Goal: Information Seeking & Learning: Learn about a topic

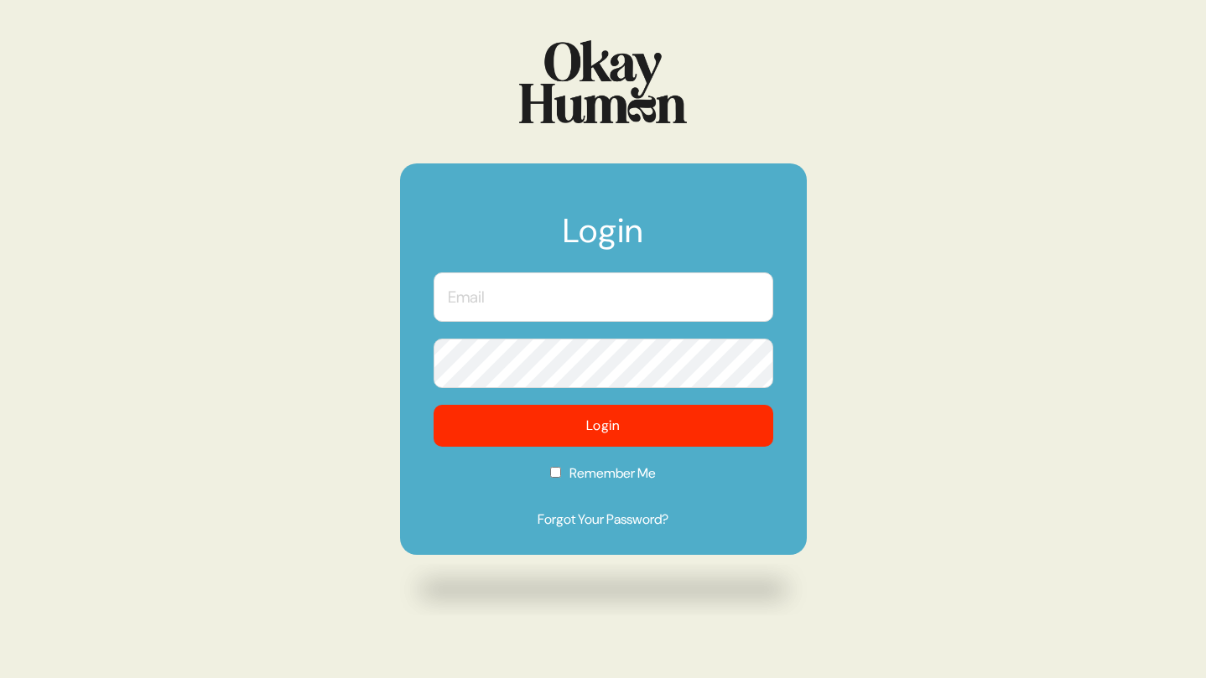
click at [519, 299] on input "text" at bounding box center [604, 297] width 340 height 49
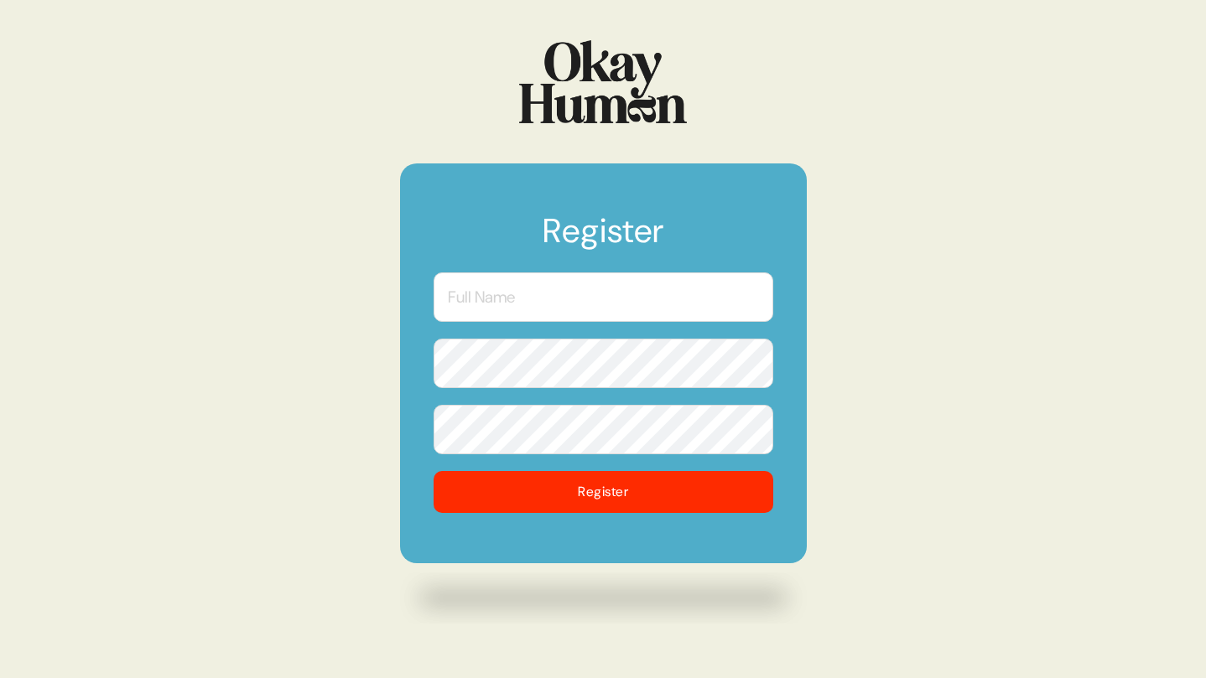
click at [627, 294] on input "text" at bounding box center [604, 297] width 340 height 49
type input "Emma Marie Lea"
click at [981, 405] on div "Register Emma Marie Lea Register" at bounding box center [603, 339] width 1206 height 678
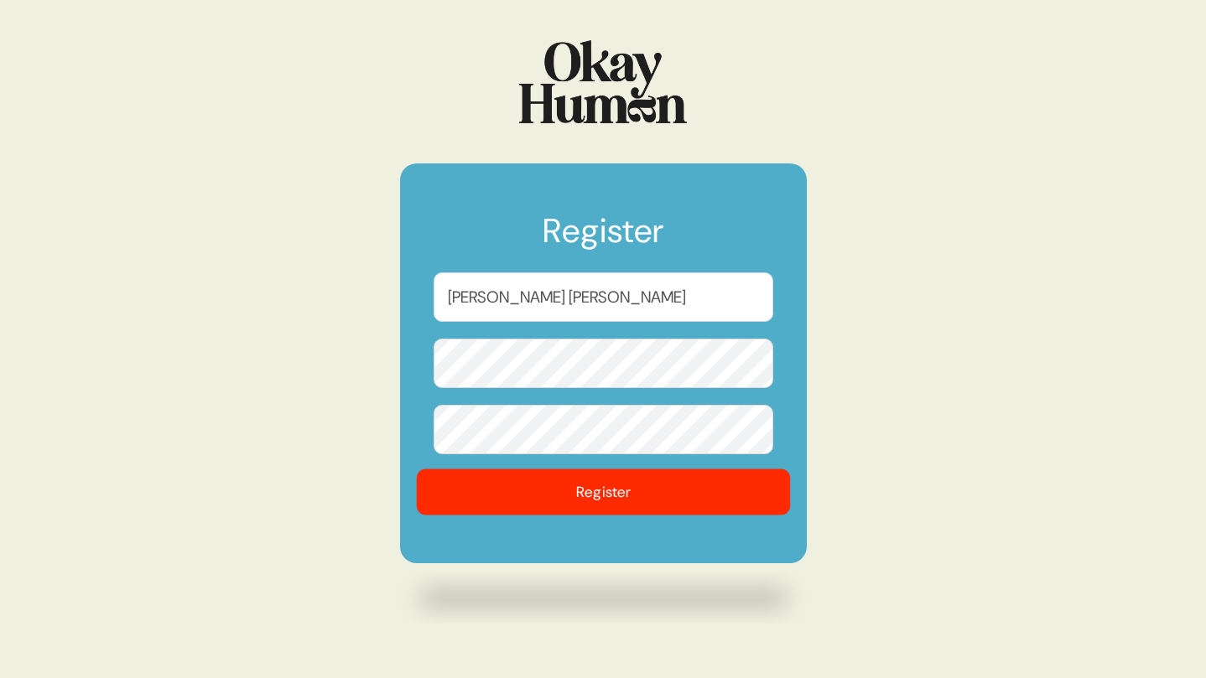
click at [595, 490] on button "Register" at bounding box center [603, 493] width 374 height 46
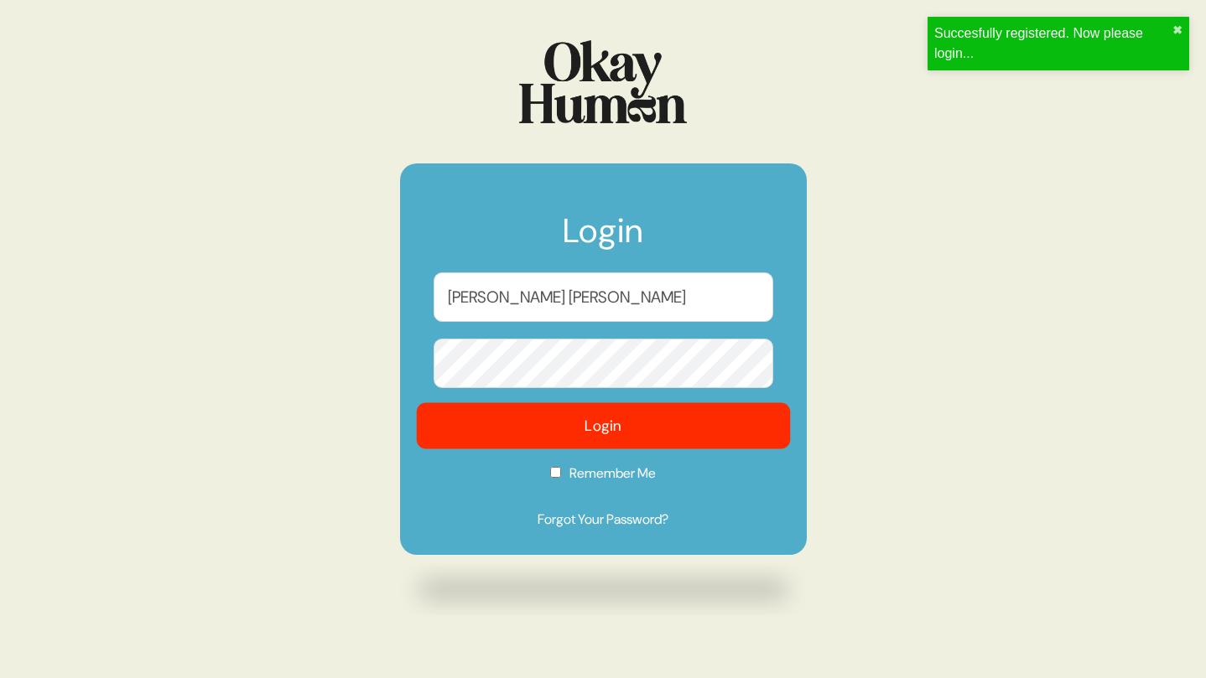
click at [585, 429] on button "Login" at bounding box center [603, 426] width 374 height 46
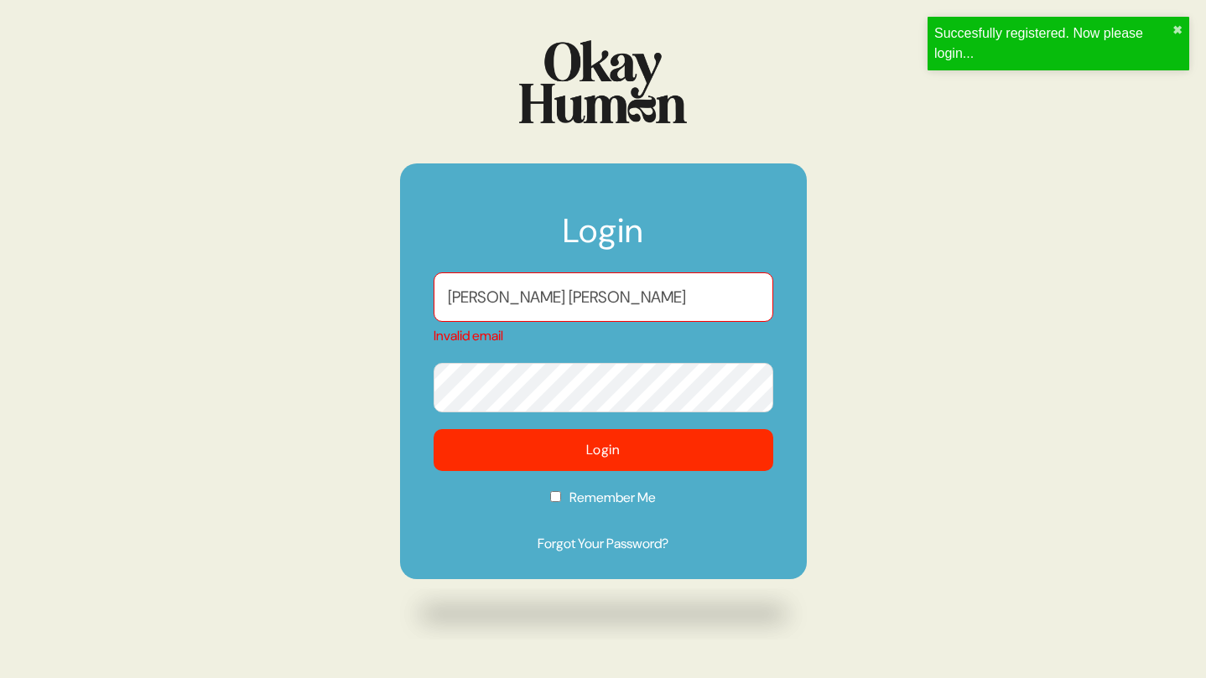
drag, startPoint x: 579, startPoint y: 305, endPoint x: 595, endPoint y: 302, distance: 16.3
click at [579, 305] on input "Emma Marie Lea" at bounding box center [604, 297] width 340 height 49
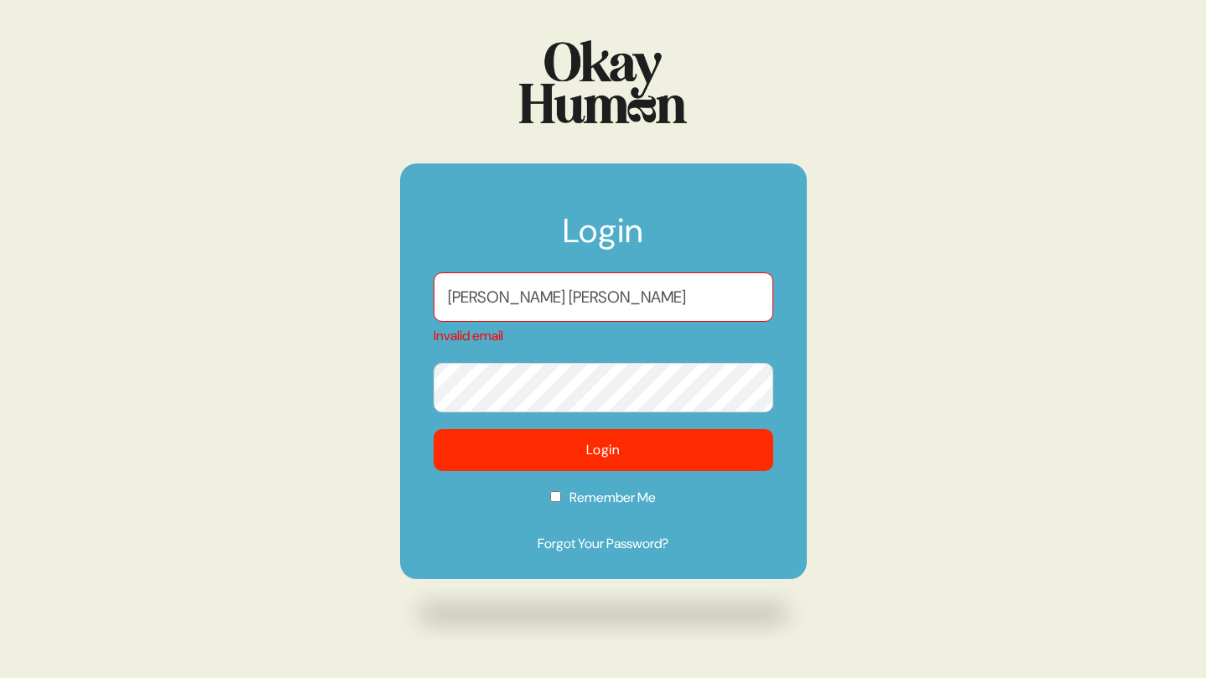
drag, startPoint x: 562, startPoint y: 295, endPoint x: 366, endPoint y: 285, distance: 195.7
click at [366, 285] on div "Login Emma Marie Lea Invalid email Login Remember Me Forgot Your Password?" at bounding box center [603, 339] width 1206 height 678
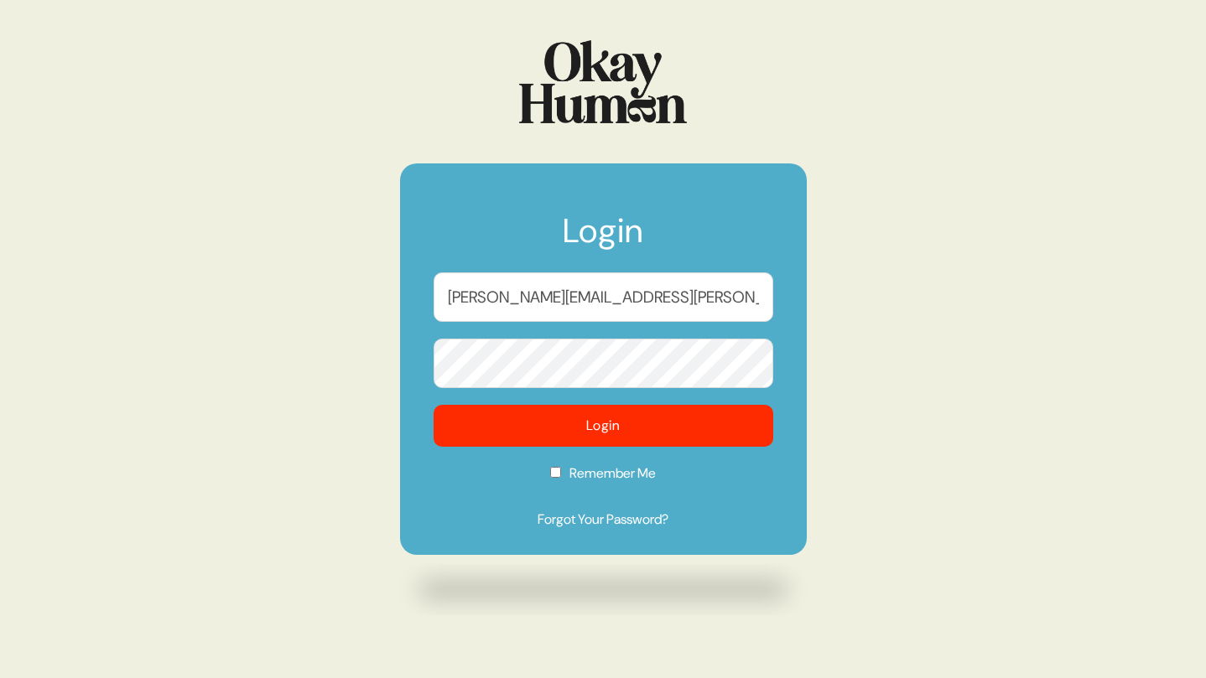
type input "emma.lea@vccp.com"
click at [588, 473] on label "Remember Me" at bounding box center [604, 479] width 340 height 31
click at [561, 473] on input "Remember Me" at bounding box center [555, 472] width 11 height 11
checkbox input "true"
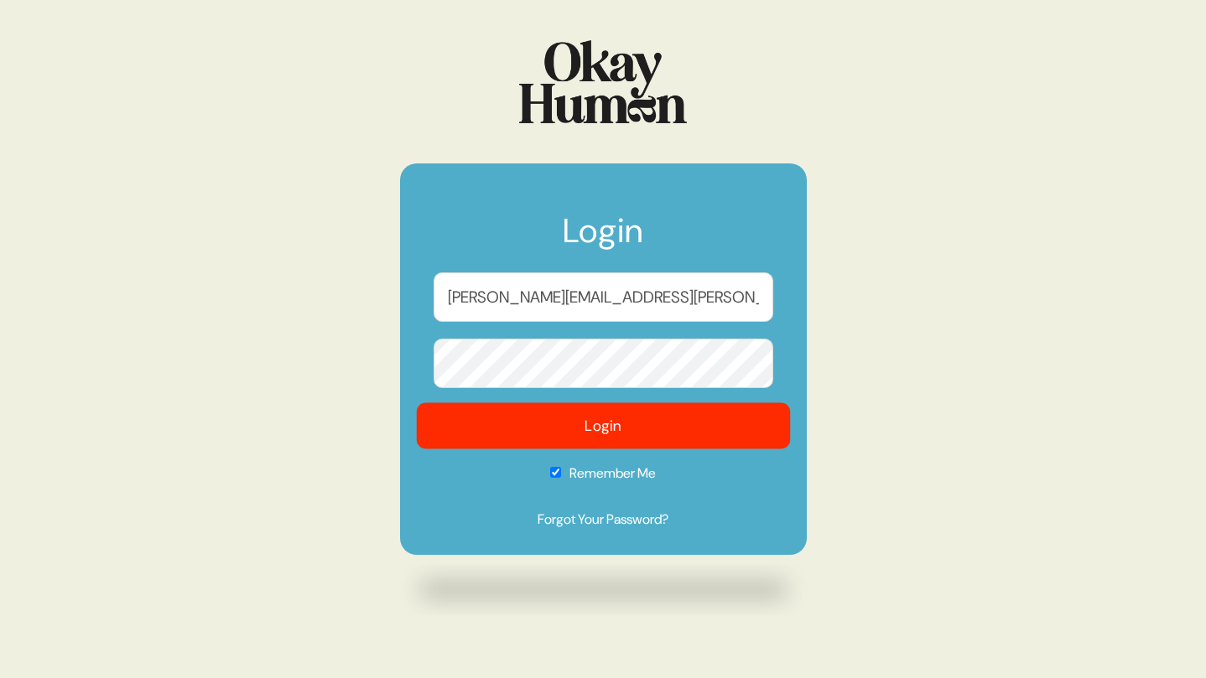
click at [610, 429] on button "Login" at bounding box center [603, 426] width 374 height 46
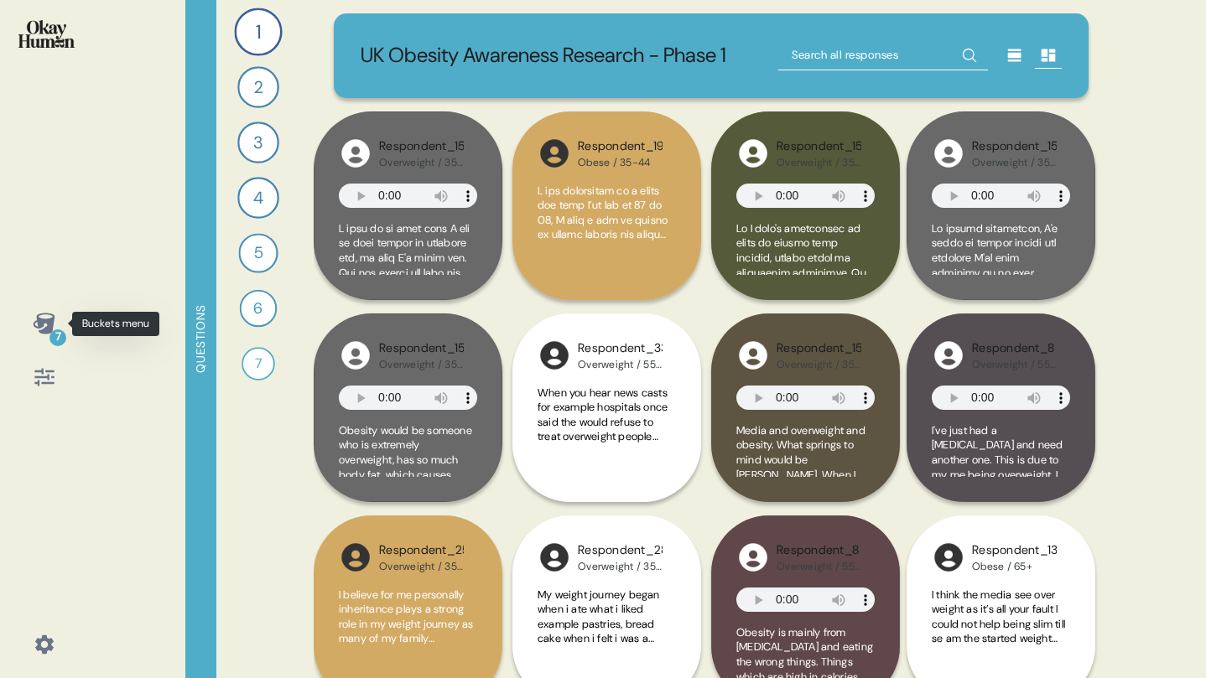
click at [43, 337] on div "7" at bounding box center [44, 324] width 40 height 40
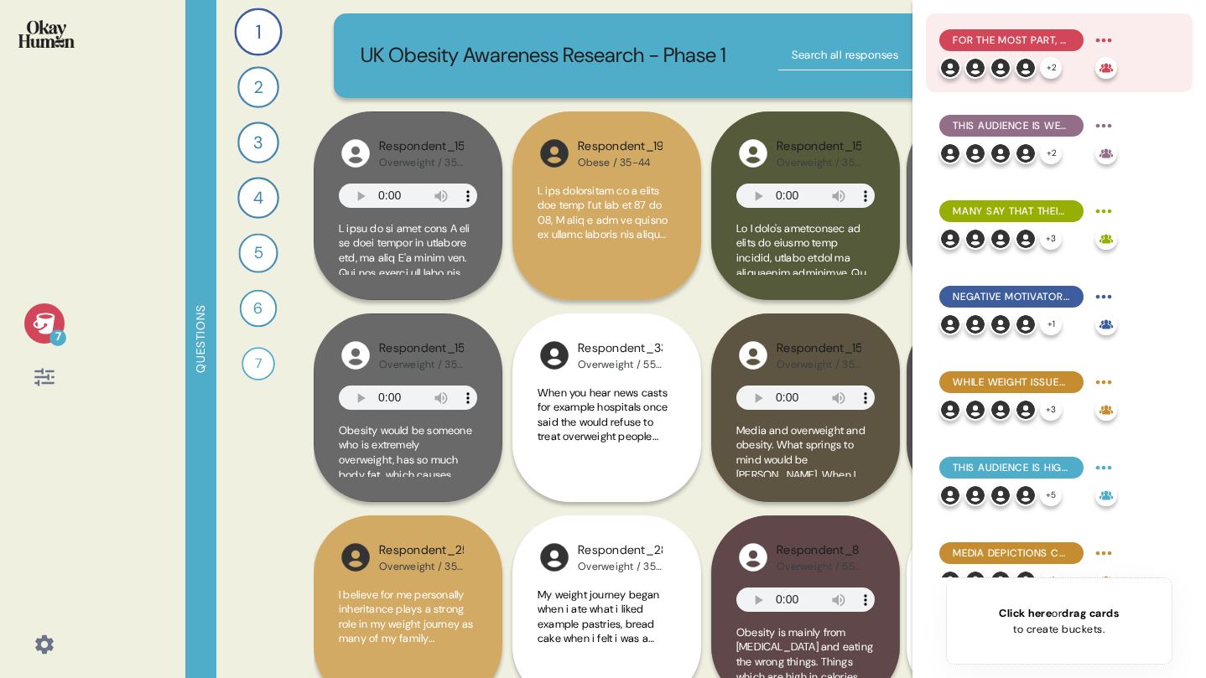
click at [1052, 38] on span "For the most part, they explain obesity in simplistic terms emphasizing persona…" at bounding box center [1011, 40] width 117 height 15
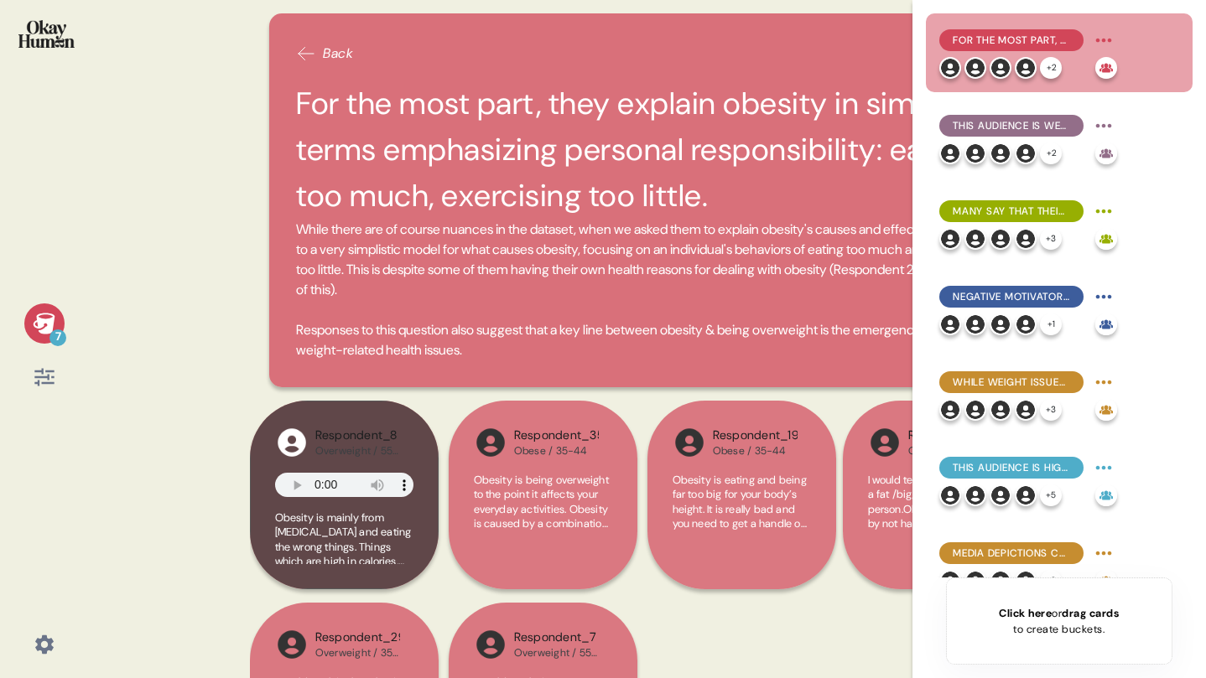
click at [224, 164] on div "7 Back For the most part, they explain obesity in simplistic terms emphasizing …" at bounding box center [603, 339] width 1206 height 678
drag, startPoint x: 1192, startPoint y: 674, endPoint x: 1402, endPoint y: 703, distance: 211.6
click at [1205, 678] on html "7 Back For the most part, they explain obesity in simplistic terms emphasizing …" at bounding box center [603, 339] width 1206 height 678
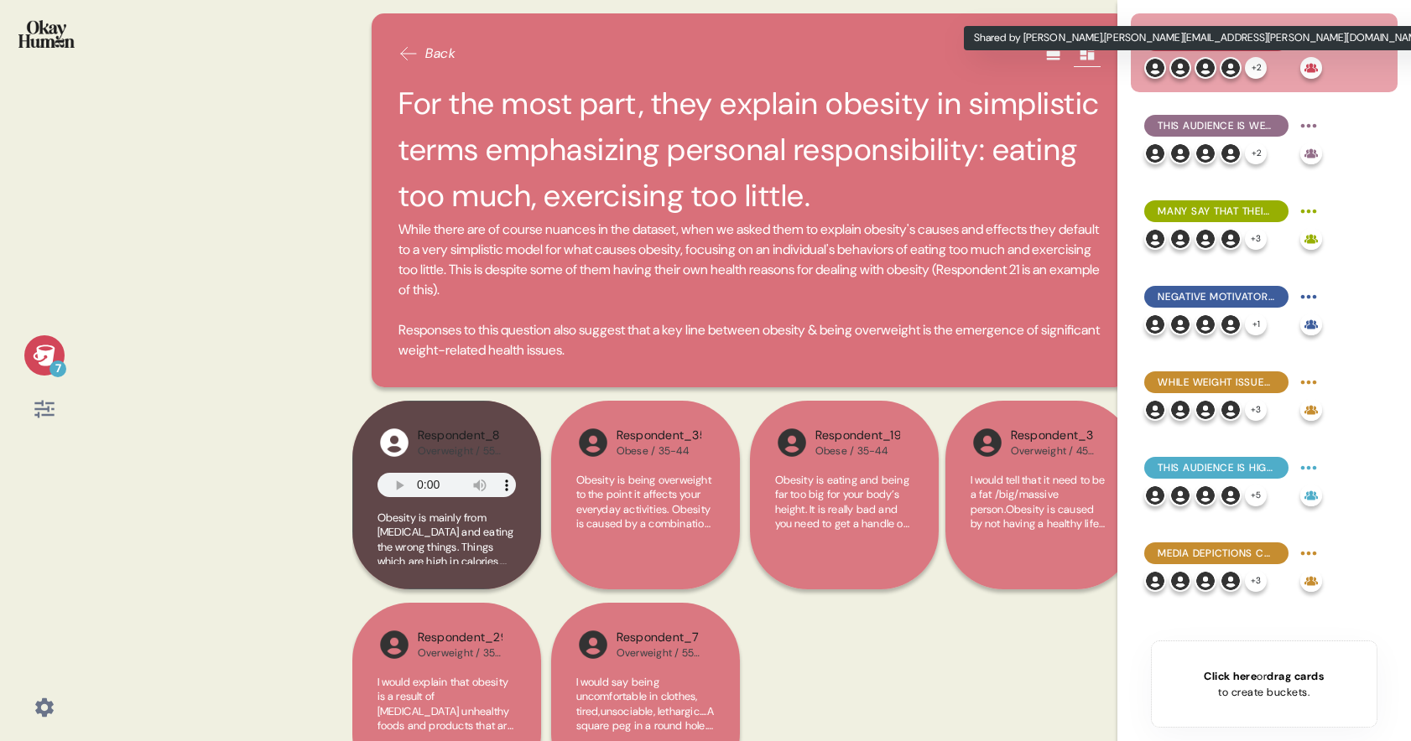
click at [1205, 70] on icon at bounding box center [1310, 68] width 13 height 9
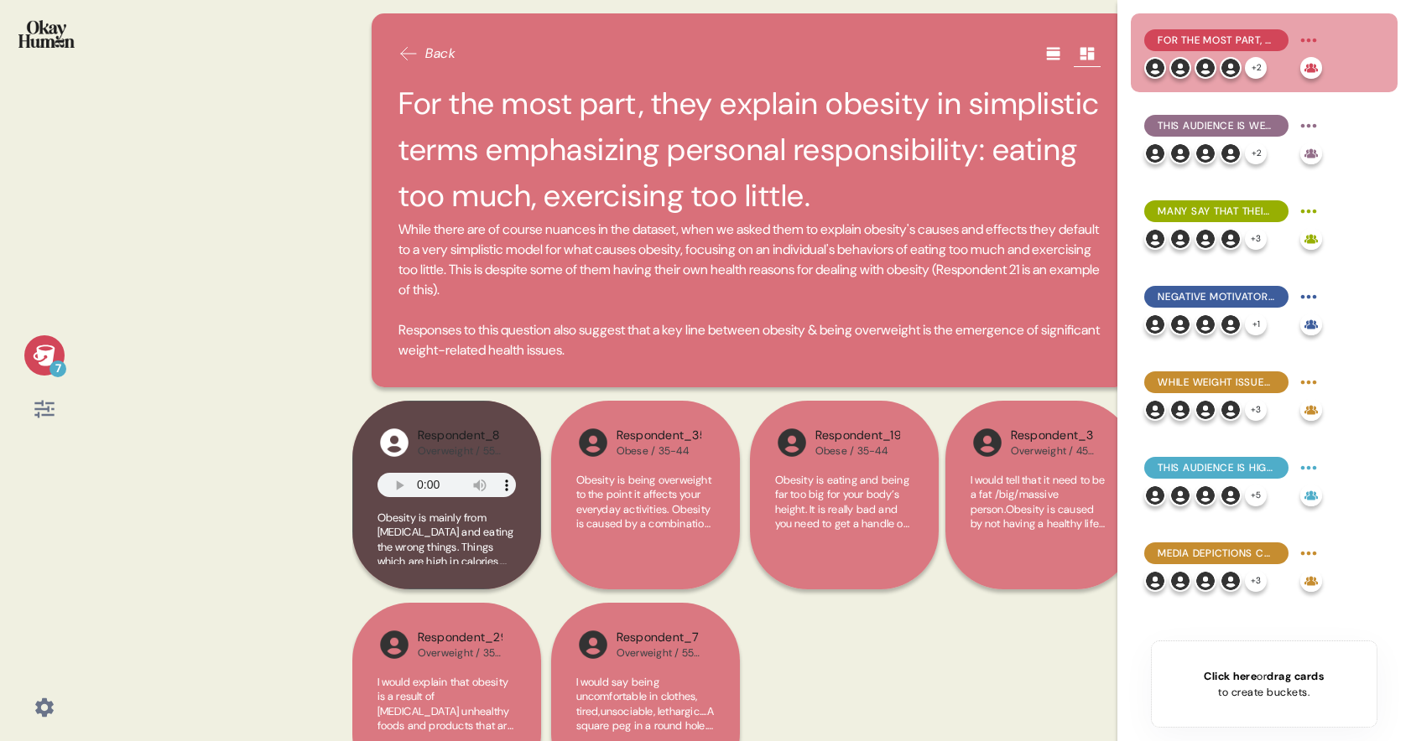
click at [1205, 70] on icon at bounding box center [1310, 68] width 13 height 9
click at [1205, 42] on html "7 Back For the most part, they explain obesity in simplistic terms emphasizing …" at bounding box center [705, 370] width 1411 height 741
click at [1205, 138] on html "7 Back For the most part, they explain obesity in simplistic terms emphasizing …" at bounding box center [705, 370] width 1411 height 741
click at [52, 52] on div at bounding box center [43, 44] width 61 height 63
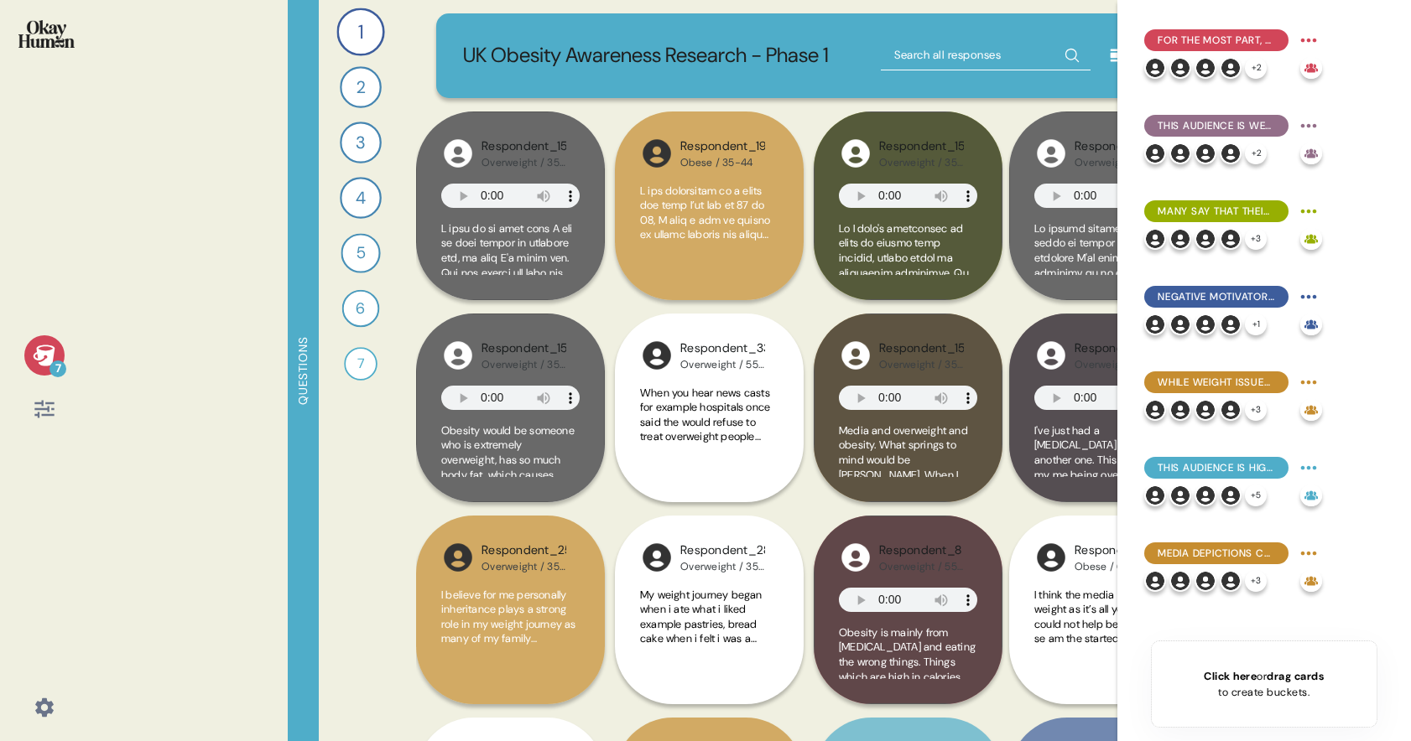
click at [56, 414] on div at bounding box center [44, 409] width 40 height 40
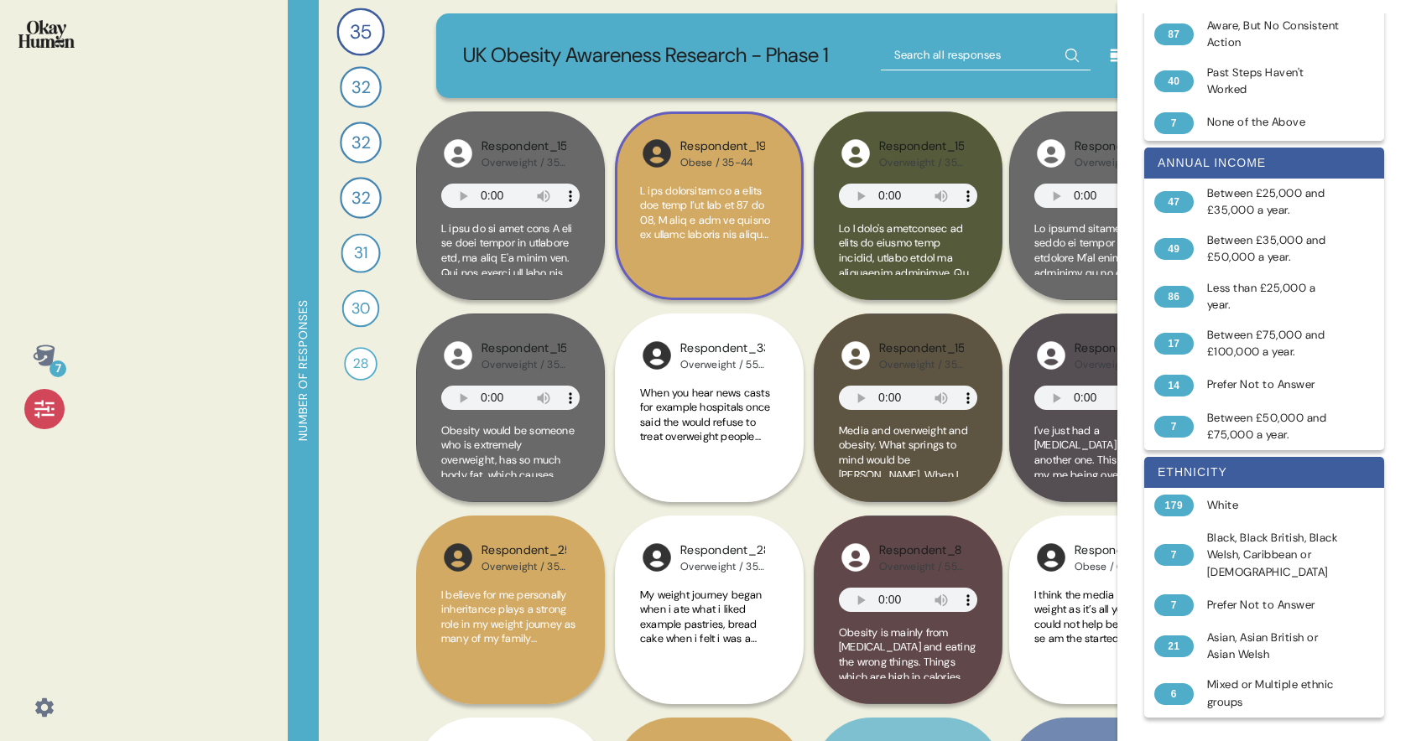
scroll to position [1187, 0]
click at [171, 184] on div "7 Number of responses 35 Can you tell me about your personal journey with weigh…" at bounding box center [705, 370] width 1411 height 741
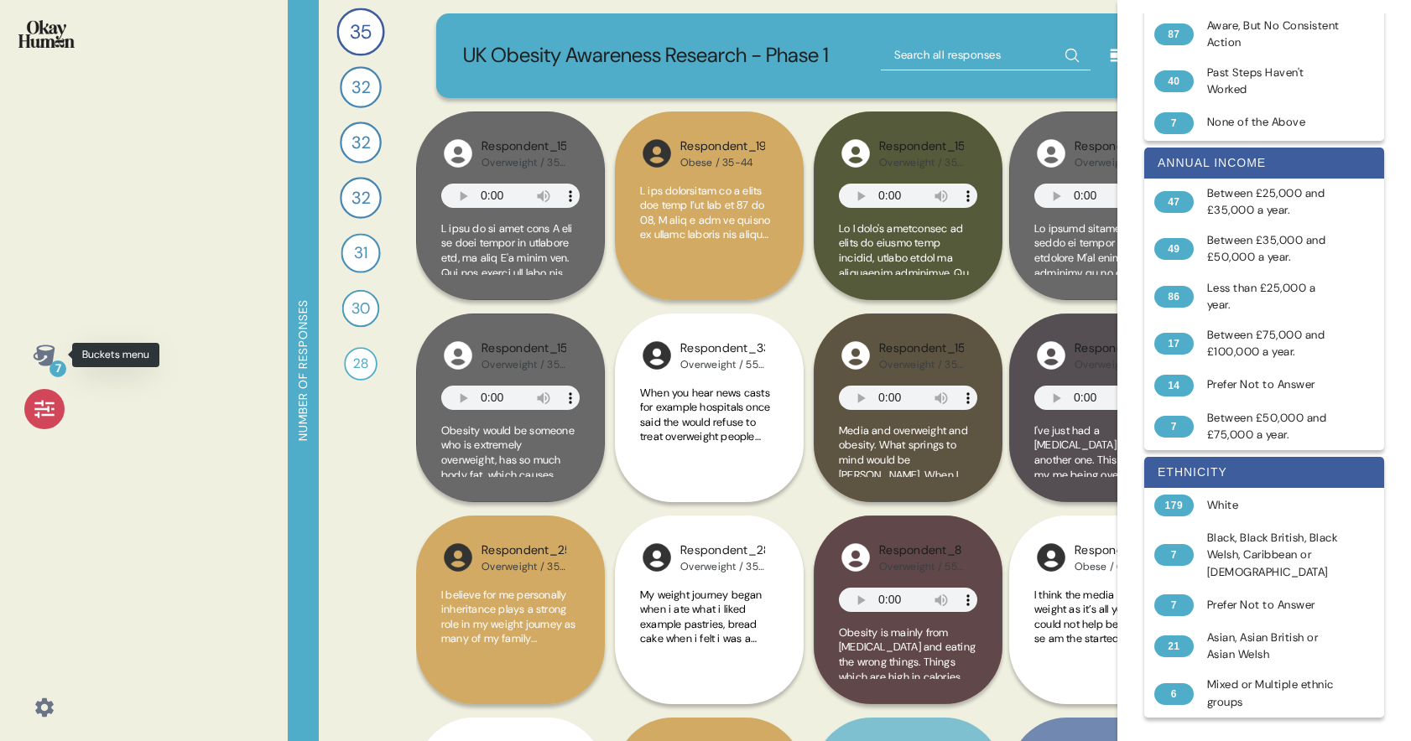
click at [48, 359] on icon at bounding box center [44, 355] width 22 height 21
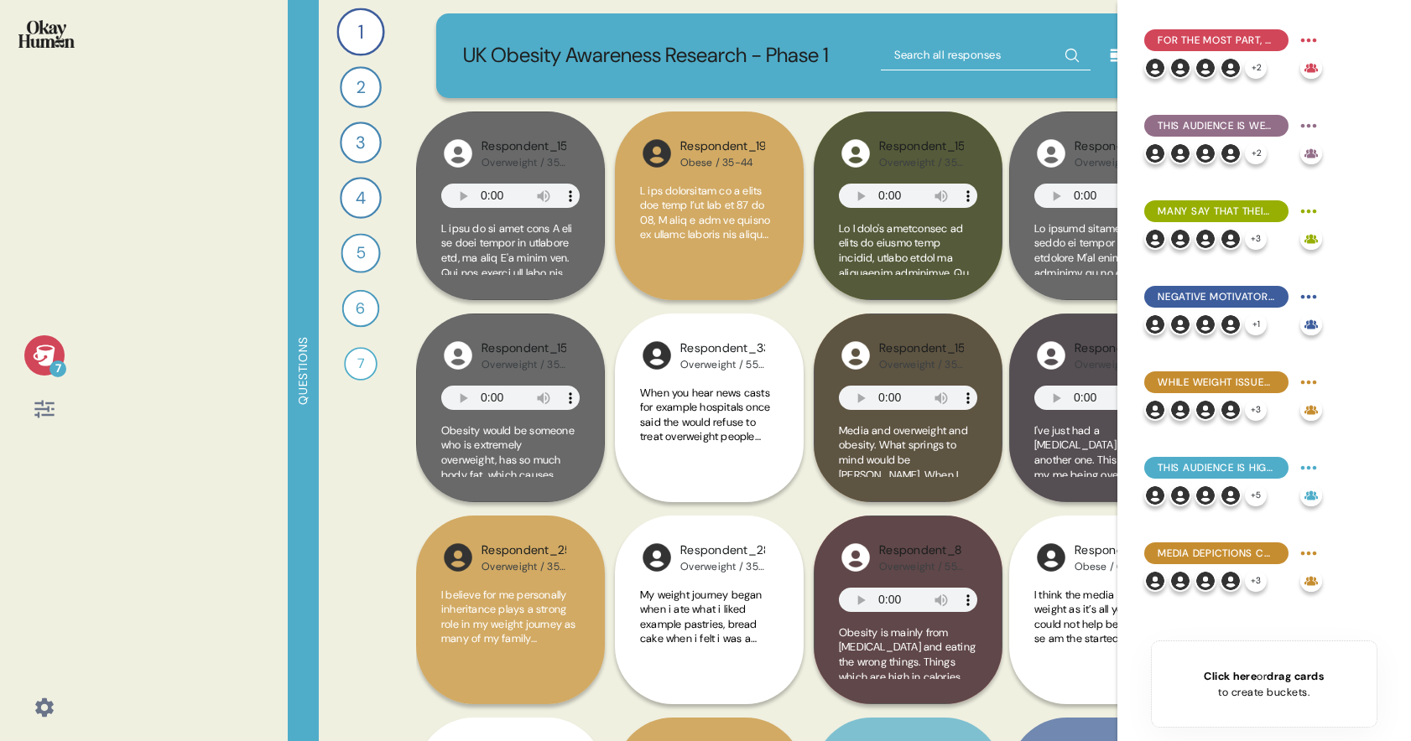
click at [365, 415] on div "1 Can you tell me about your personal journey with weight, including any key em…" at bounding box center [361, 370] width 84 height 741
click at [305, 362] on div "Questions" at bounding box center [303, 370] width 31 height 741
click at [366, 27] on div "1" at bounding box center [360, 32] width 48 height 48
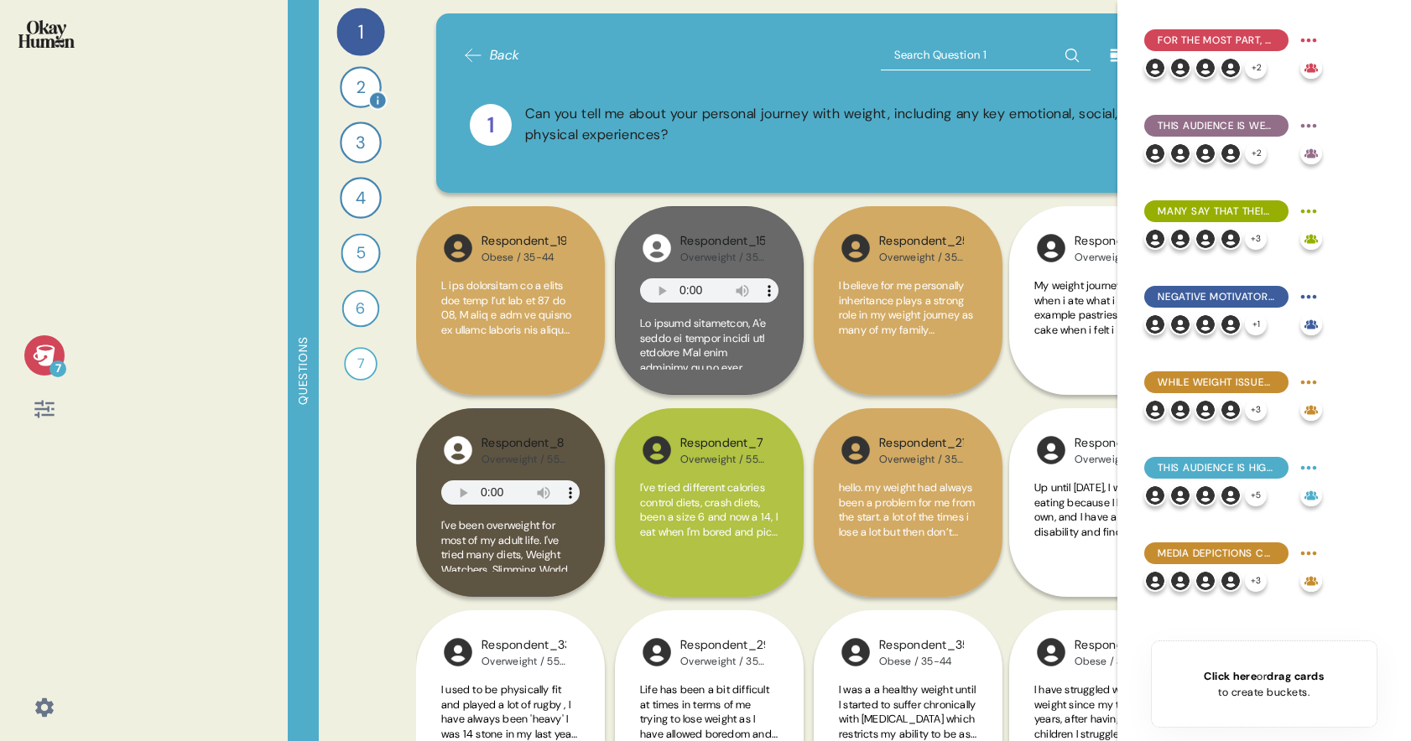
click at [359, 81] on div "2" at bounding box center [361, 87] width 42 height 42
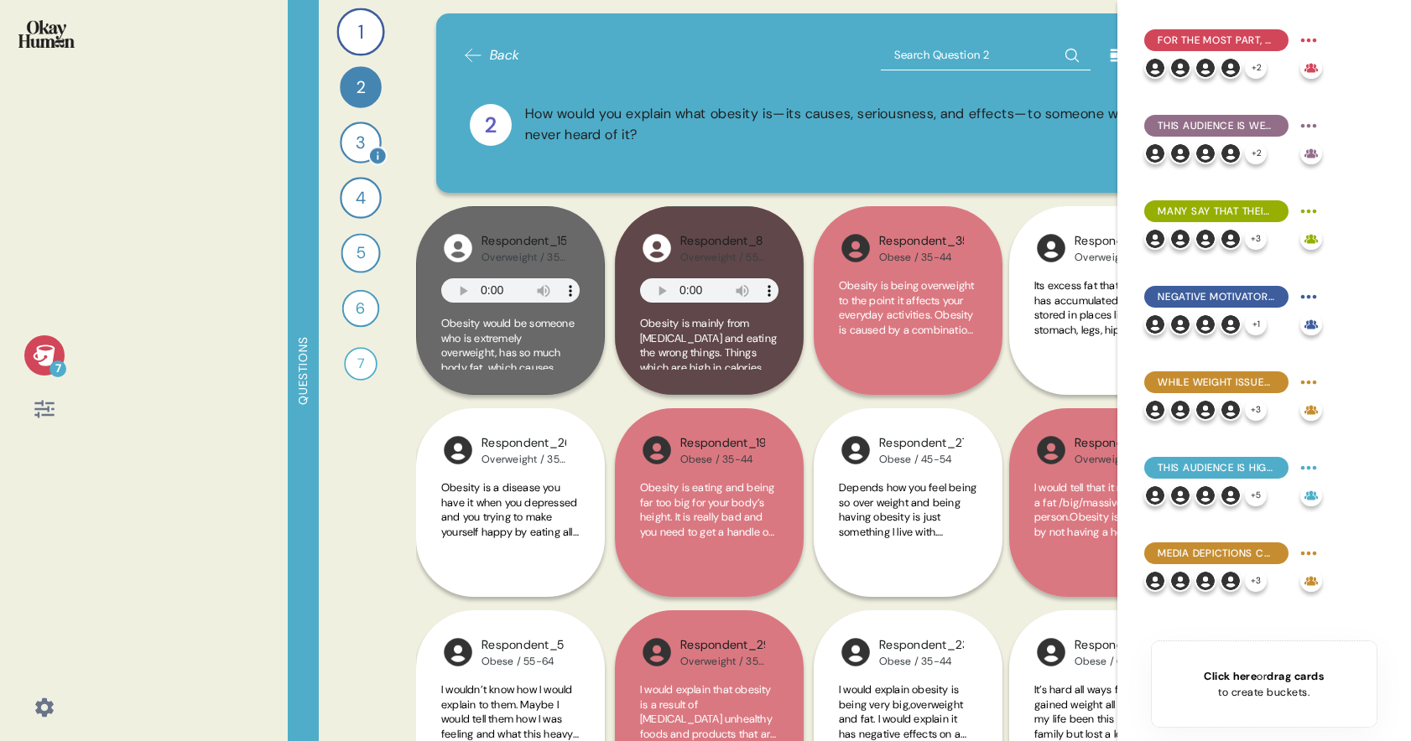
click at [352, 141] on div "3" at bounding box center [361, 143] width 42 height 42
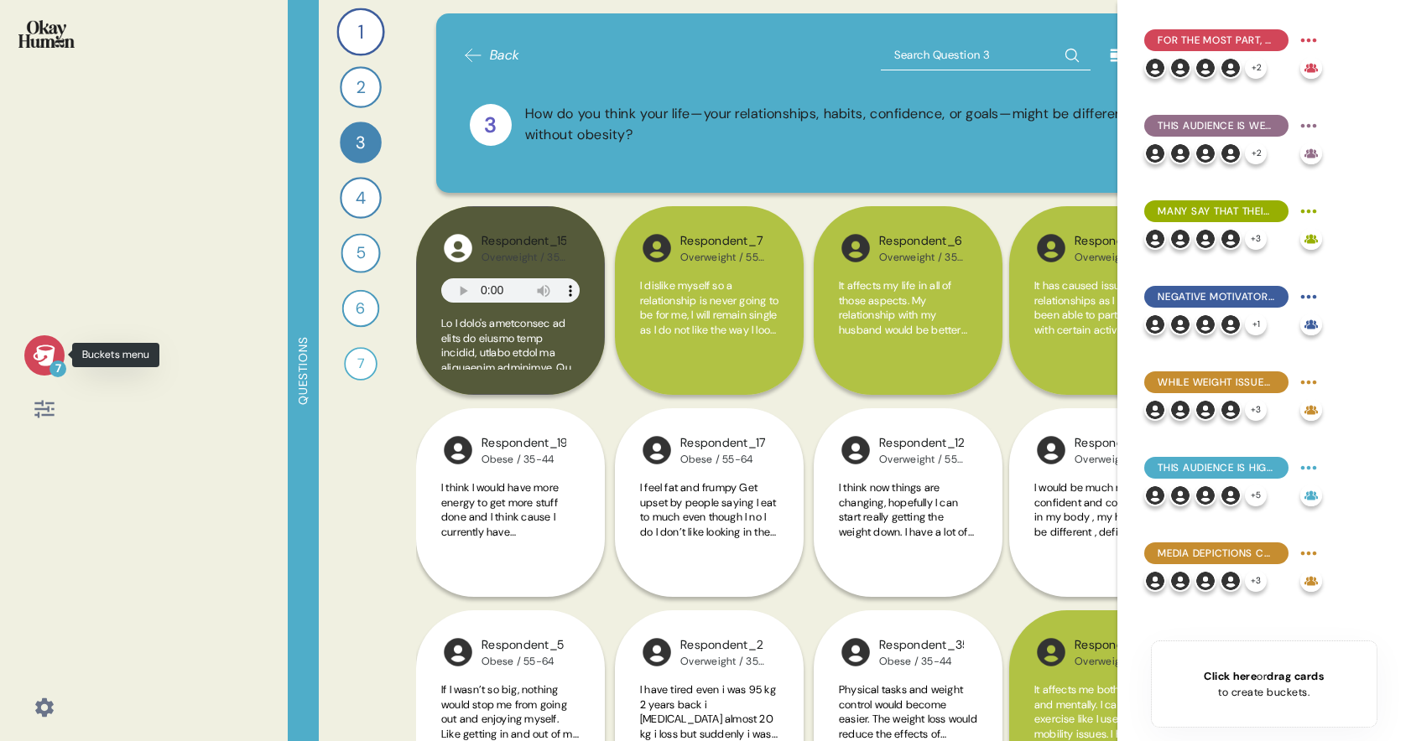
click at [47, 344] on icon at bounding box center [44, 355] width 23 height 23
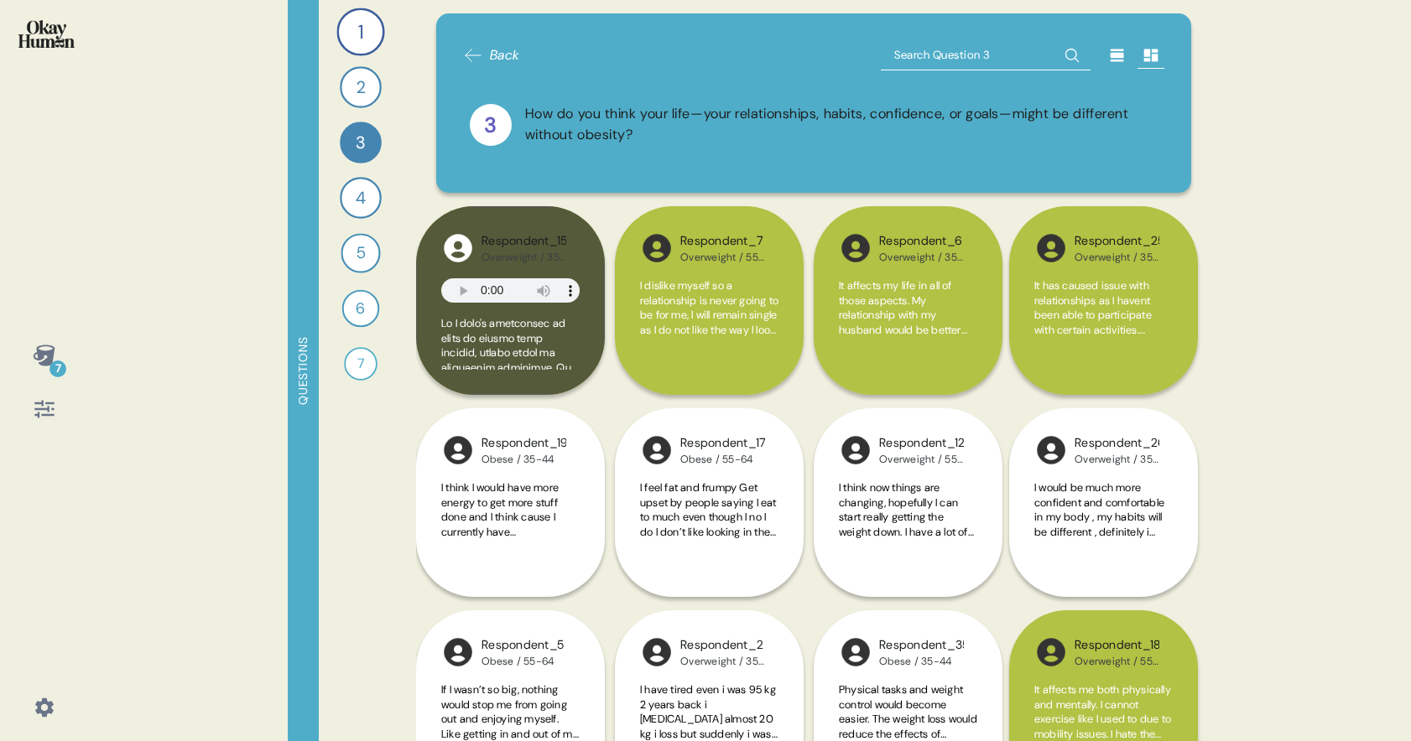
click at [47, 344] on icon at bounding box center [44, 355] width 23 height 23
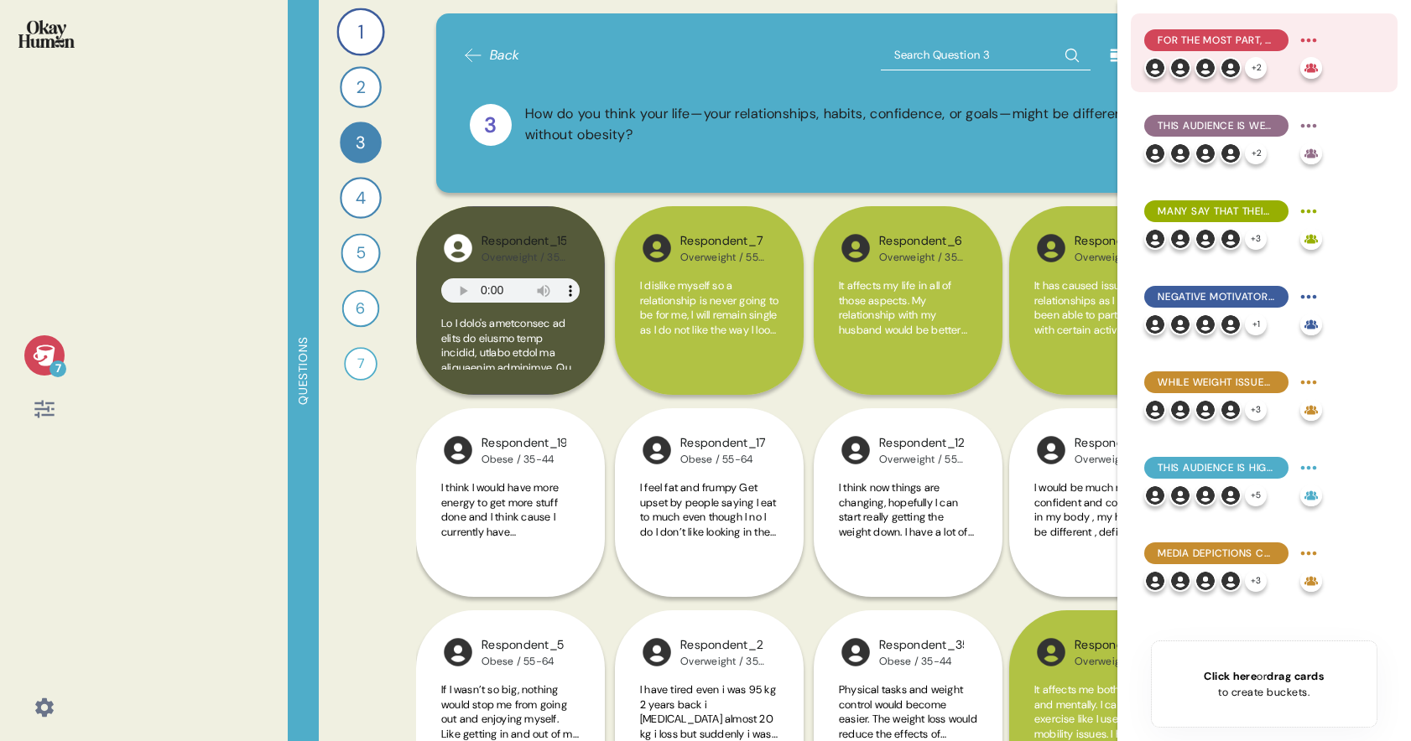
click at [1205, 40] on span "For the most part, they explain obesity in simplistic terms emphasizing persona…" at bounding box center [1215, 40] width 117 height 15
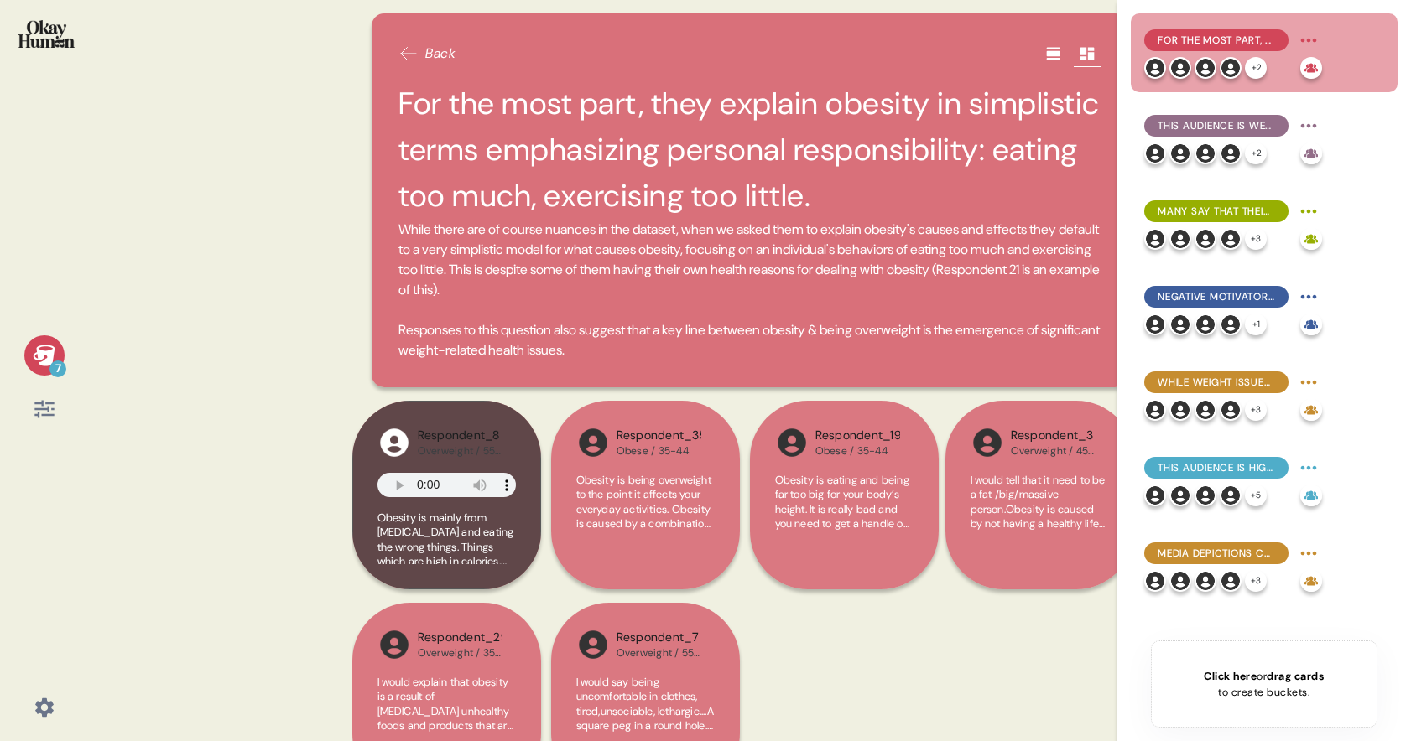
click at [896, 651] on div "Respondent_8 Overweight / 55-64 Obesity is mainly from overeating and eating th…" at bounding box center [749, 603] width 795 height 404
click at [46, 351] on icon at bounding box center [44, 355] width 22 height 21
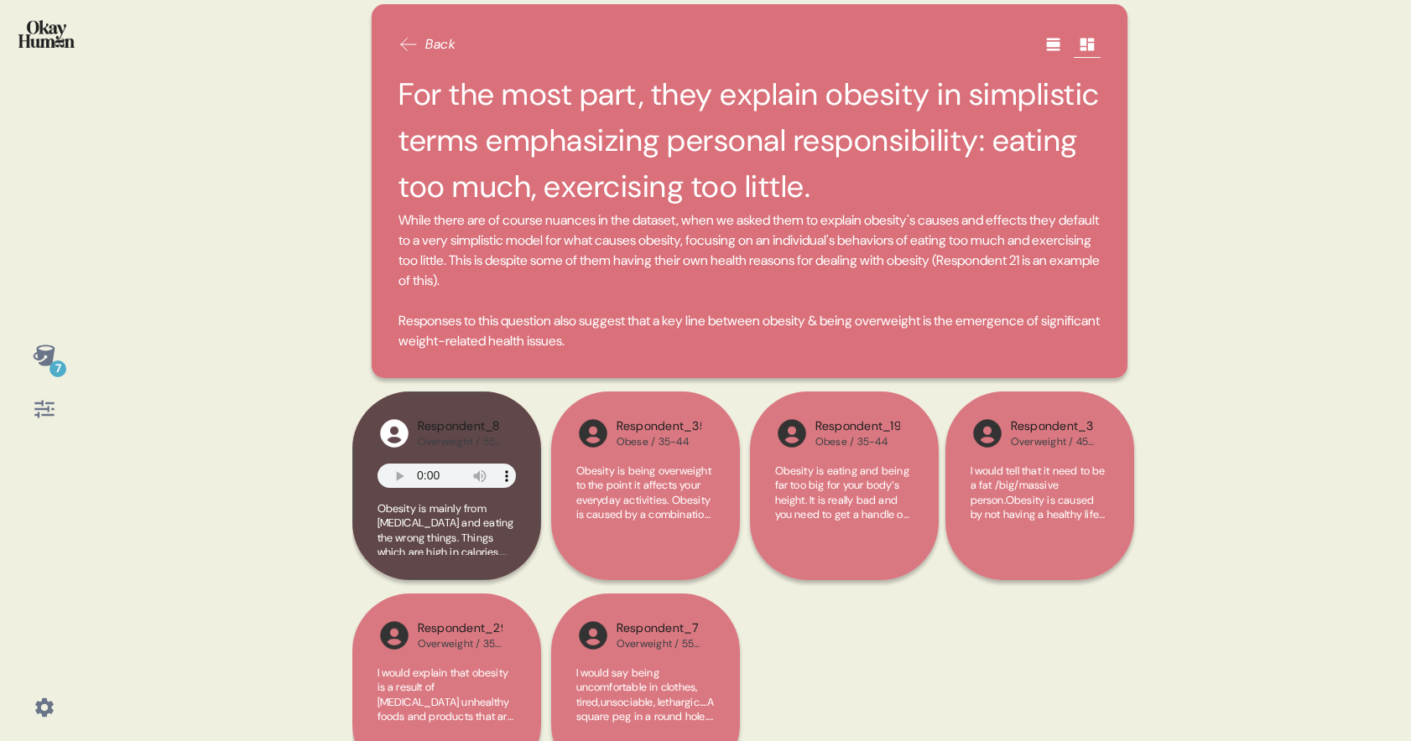
scroll to position [0, 0]
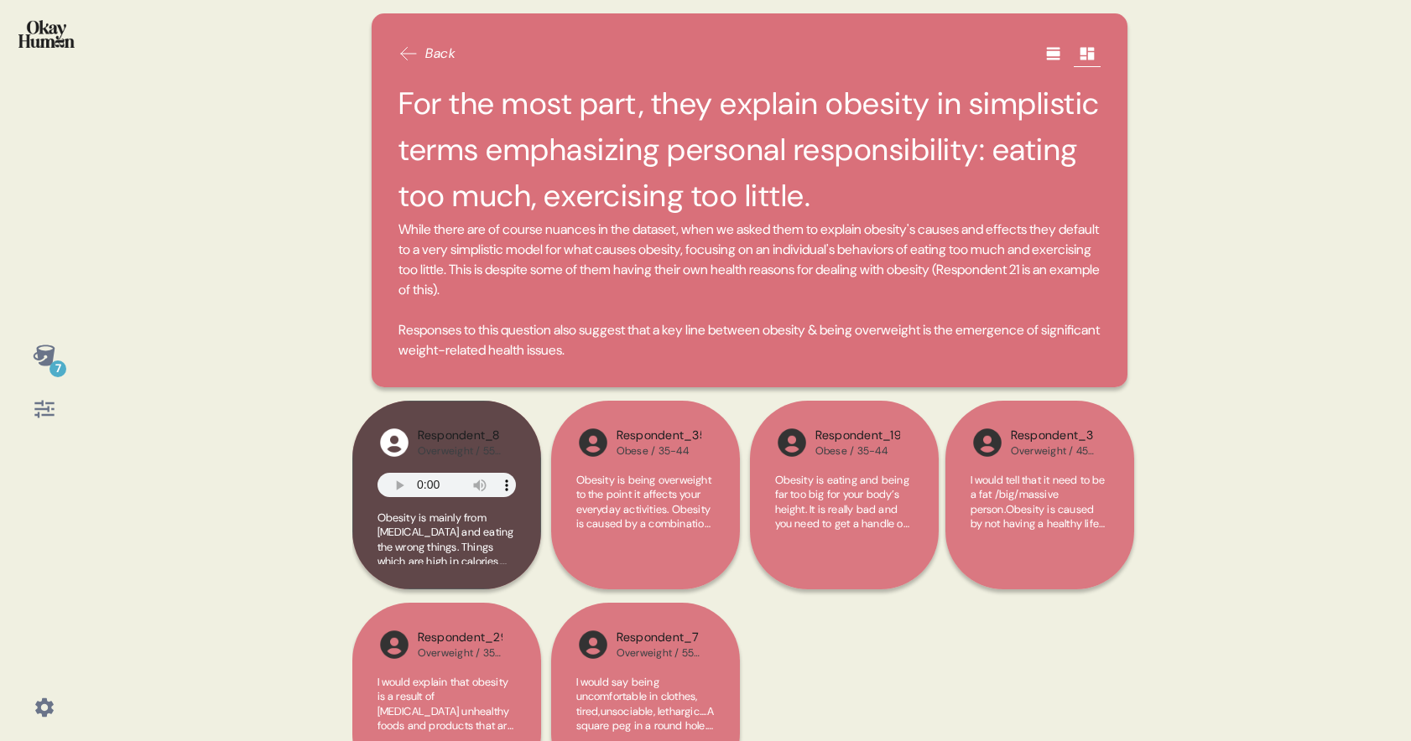
click at [1046, 54] on icon at bounding box center [1052, 54] width 13 height 13
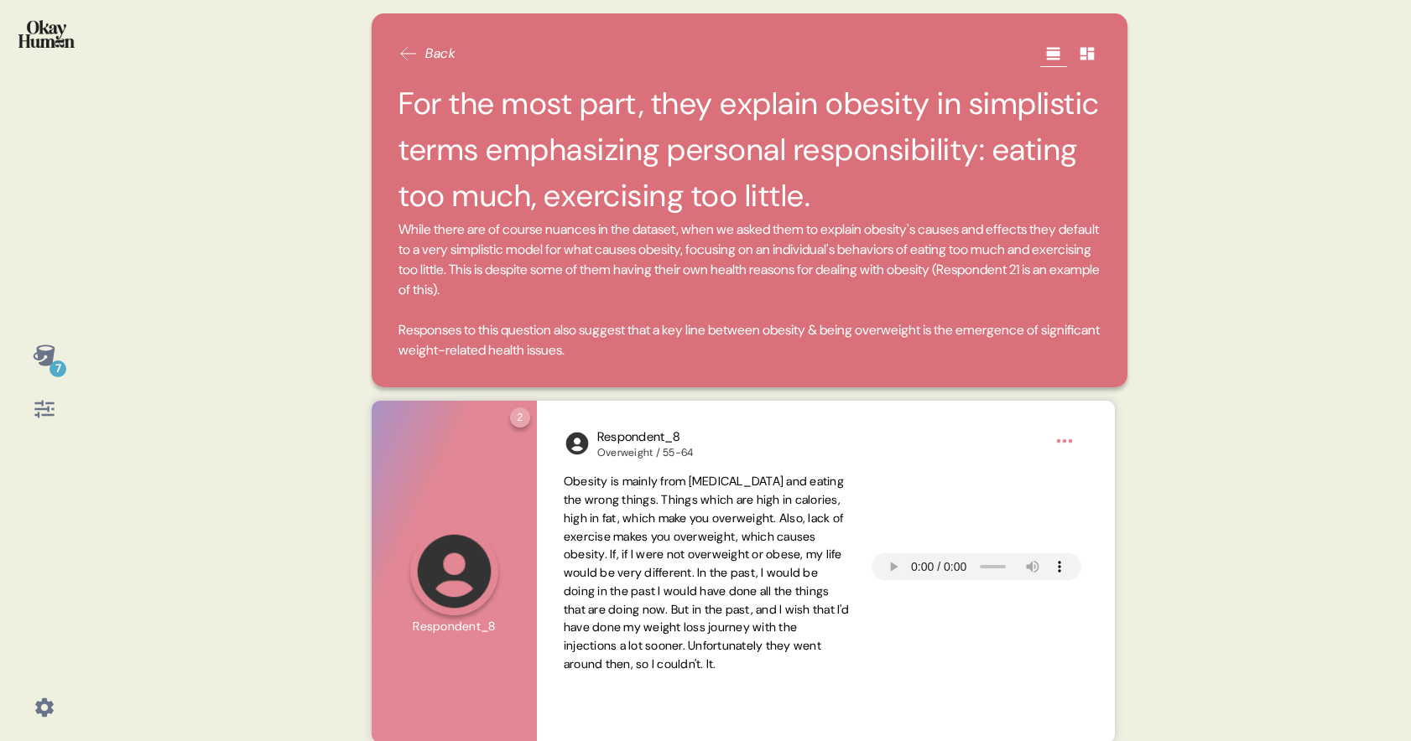
click at [438, 49] on span "Back" at bounding box center [440, 54] width 30 height 20
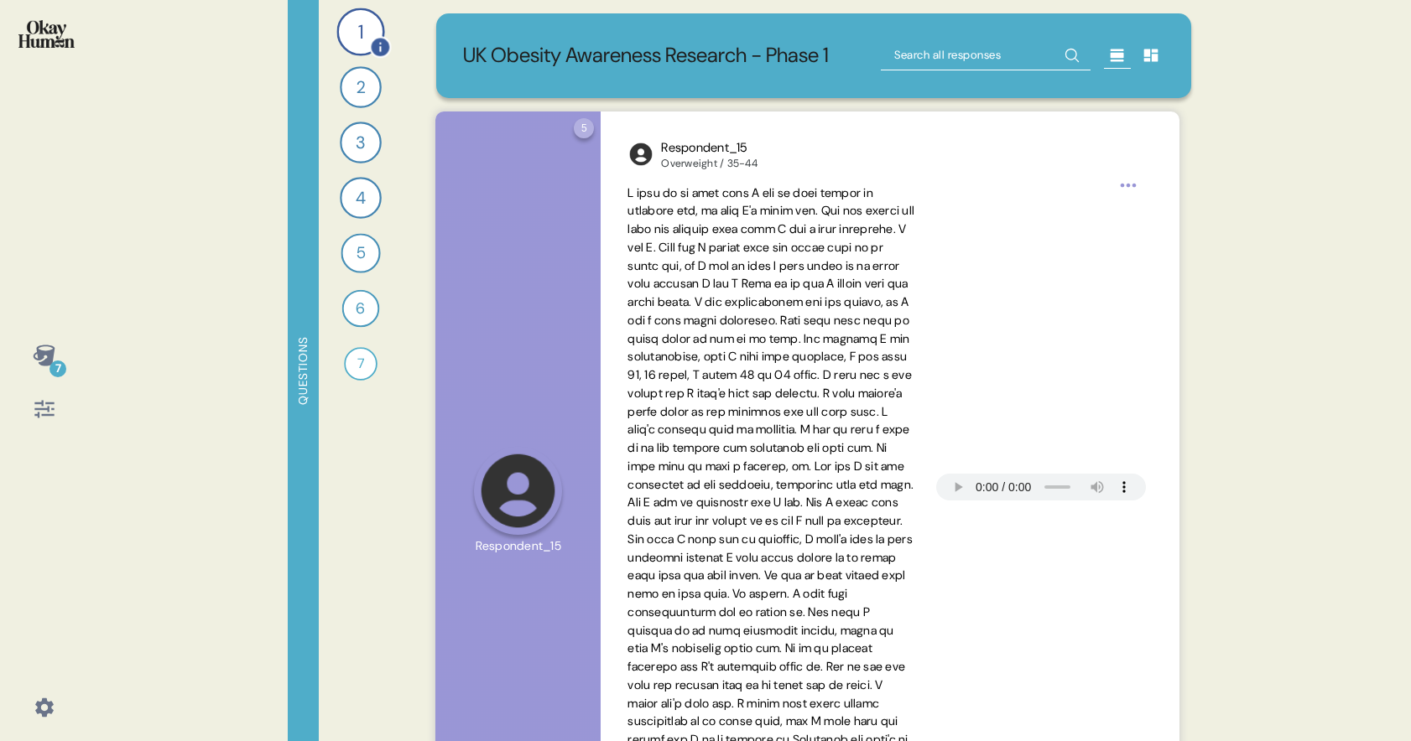
click at [362, 35] on div "1" at bounding box center [360, 32] width 48 height 48
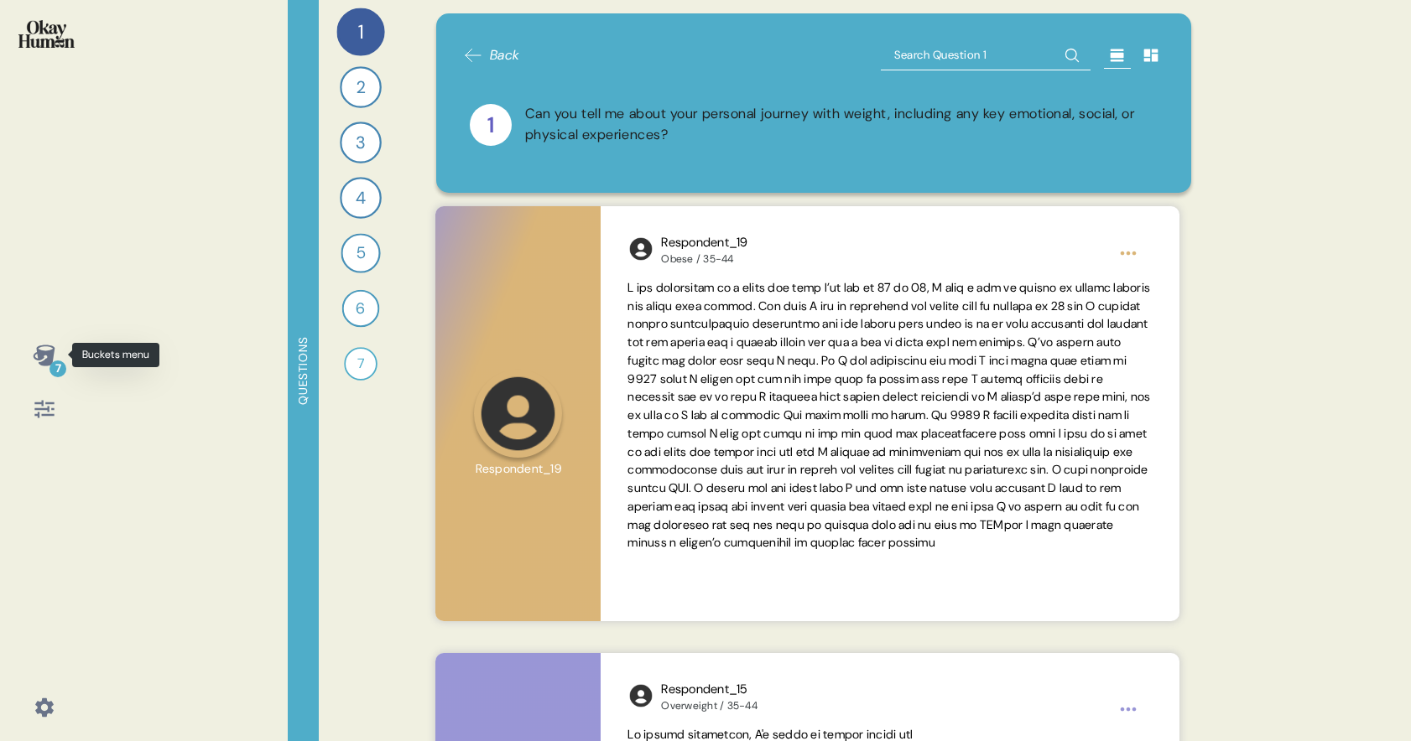
click at [30, 354] on div "7" at bounding box center [44, 355] width 40 height 40
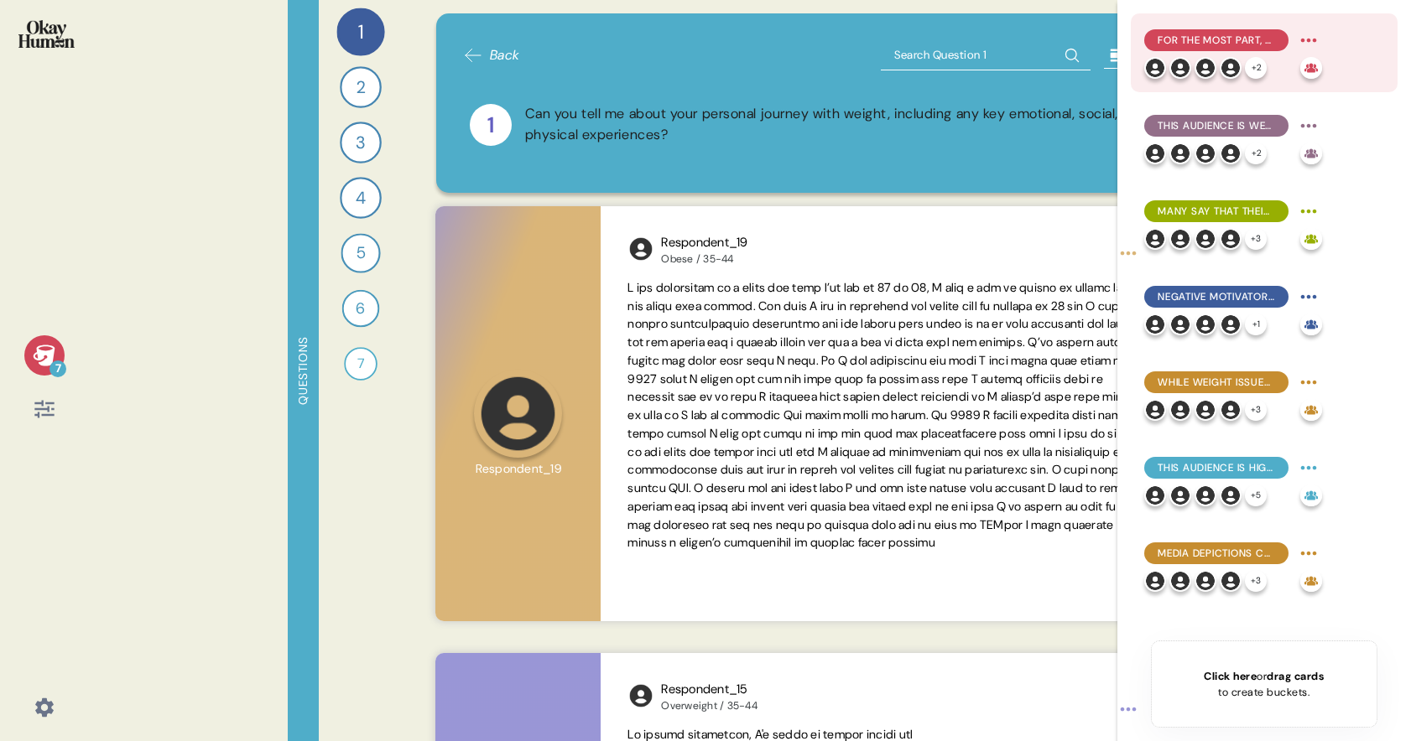
click at [1205, 37] on span "For the most part, they explain obesity in simplistic terms emphasizing persona…" at bounding box center [1215, 40] width 117 height 15
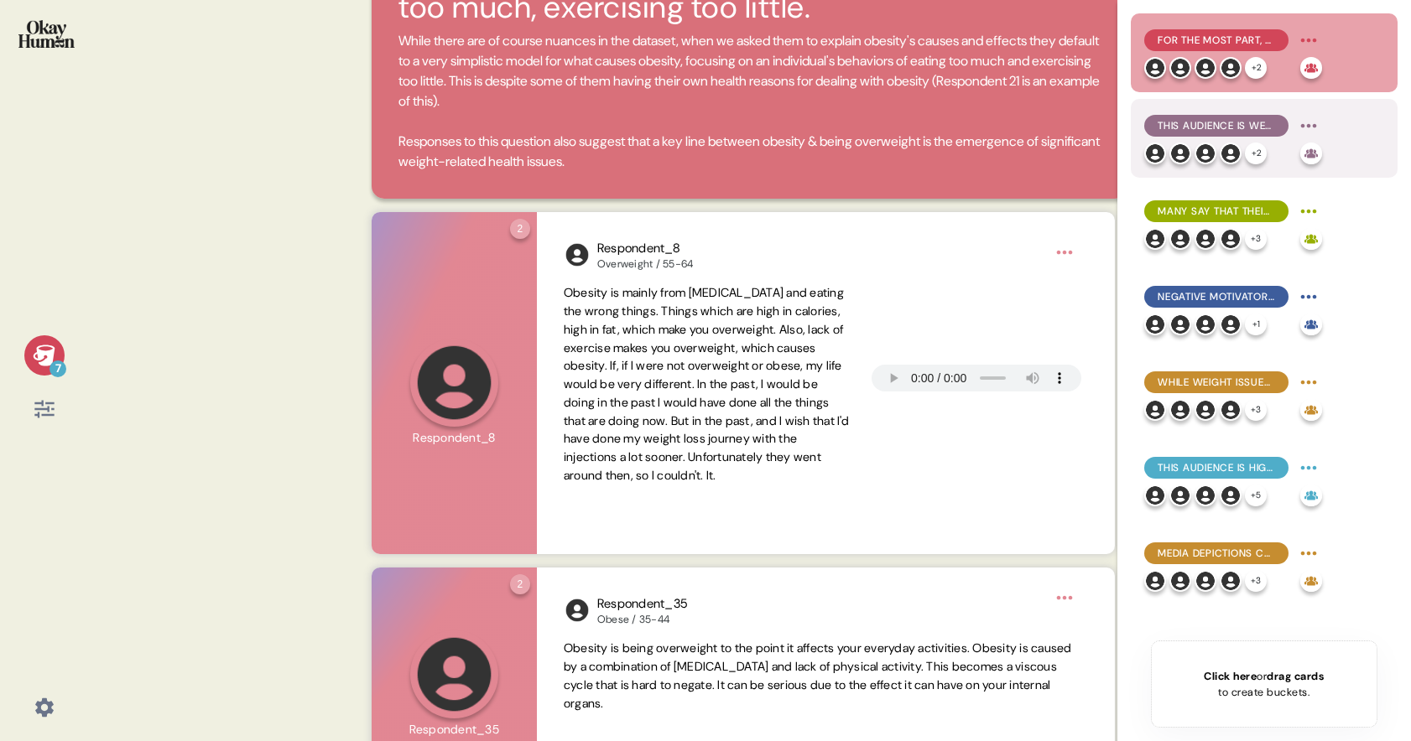
scroll to position [188, 0]
click at [1205, 127] on span "This audience is well aware of the physical health issues related to being over…" at bounding box center [1215, 125] width 117 height 15
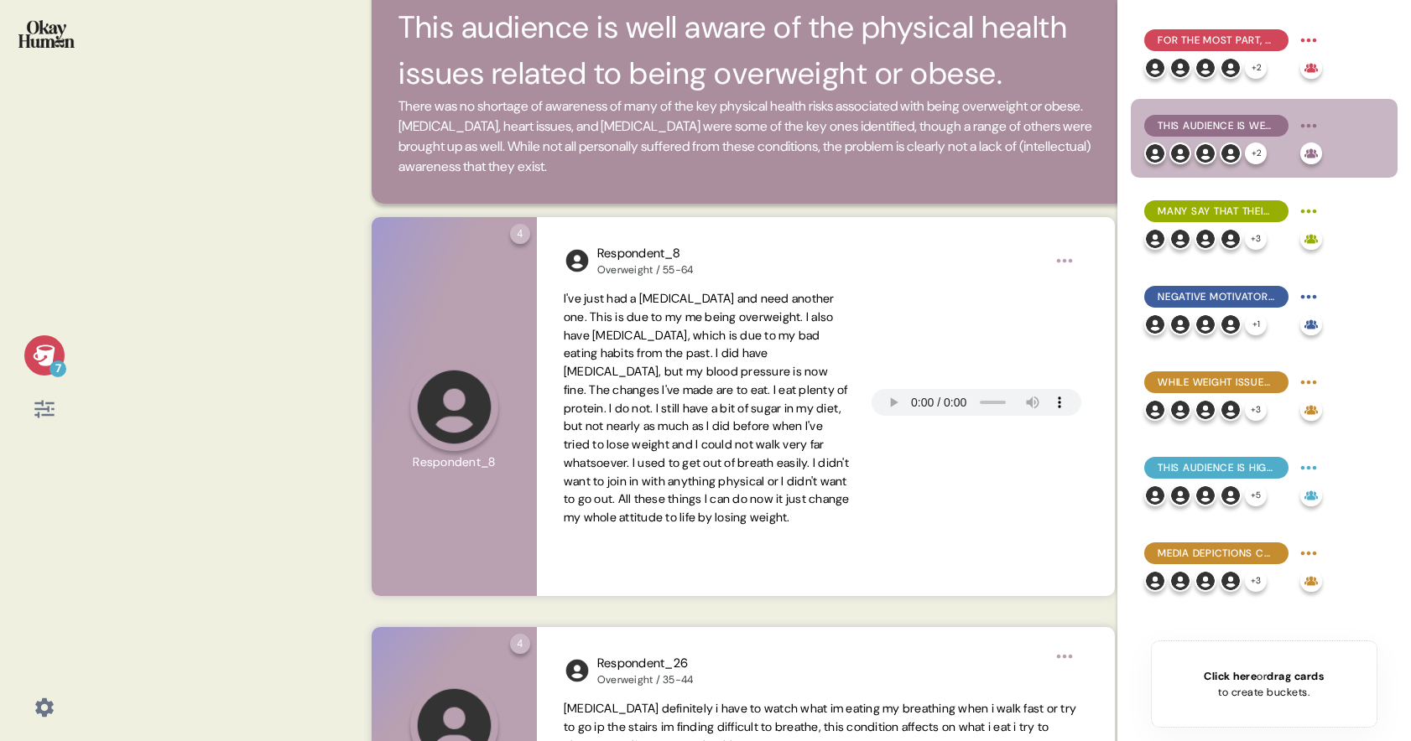
scroll to position [84, 0]
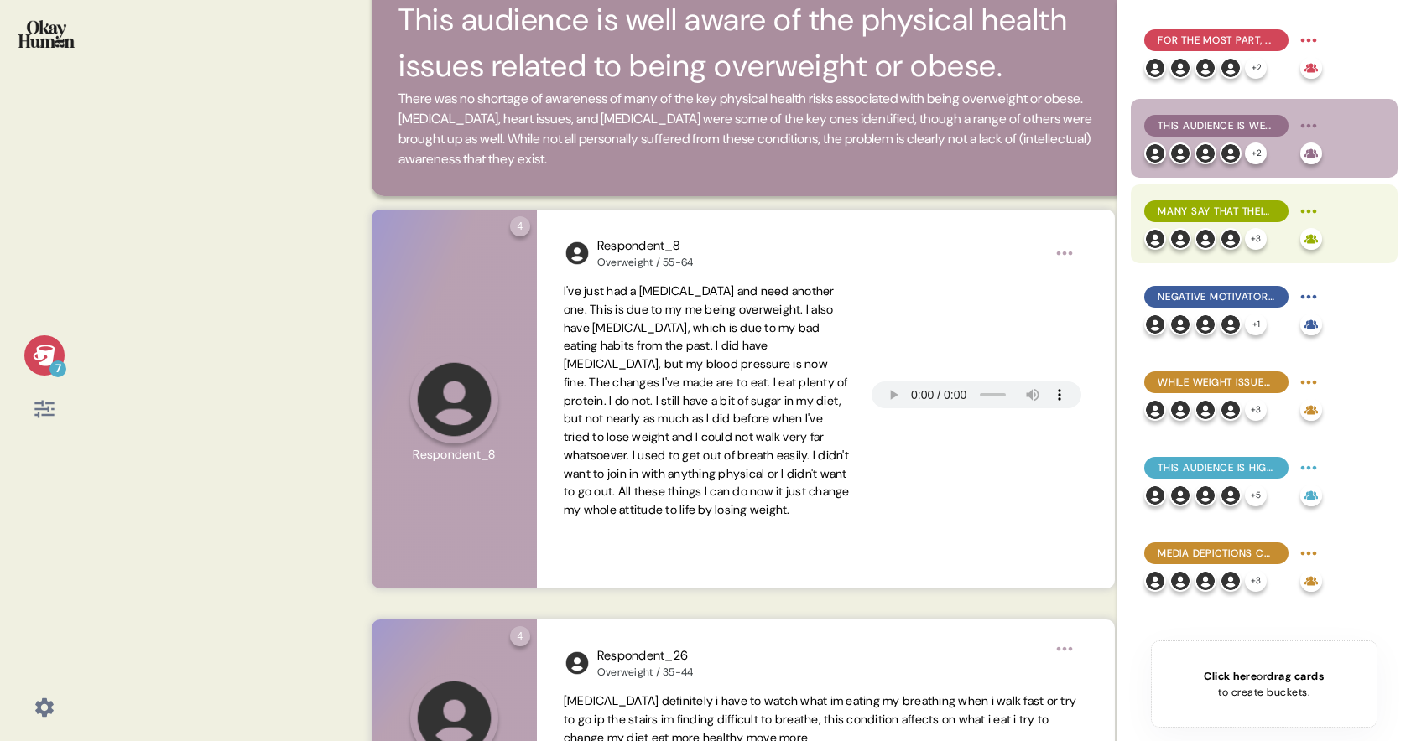
click at [1200, 210] on span "Many say that their weight struggles have cost them social possibilities, with …" at bounding box center [1215, 211] width 117 height 15
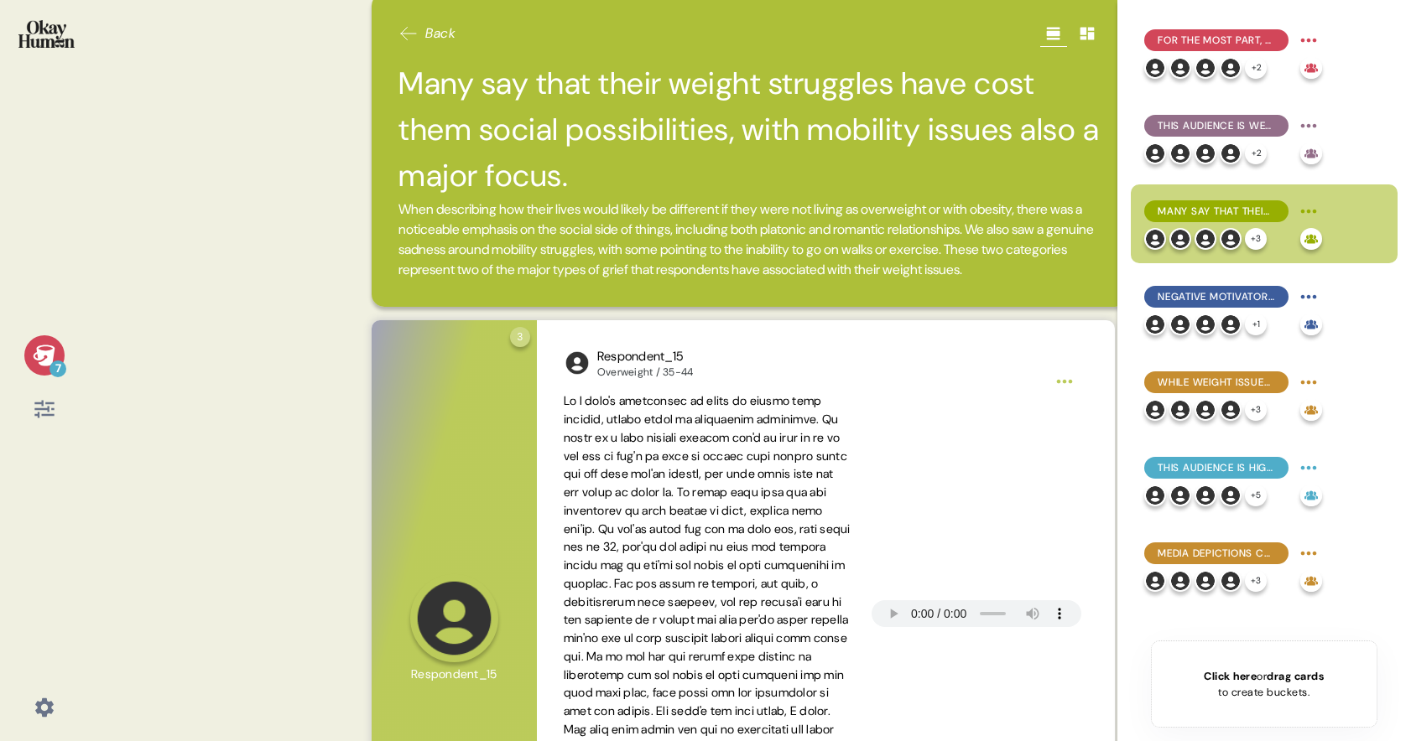
scroll to position [21, 0]
drag, startPoint x: 516, startPoint y: 231, endPoint x: 672, endPoint y: 231, distance: 156.0
click at [672, 231] on span "When describing how their lives would likely be different if they were not livi…" at bounding box center [745, 239] width 695 height 78
click at [793, 268] on span "When describing how their lives would likely be different if they were not livi…" at bounding box center [745, 239] width 695 height 78
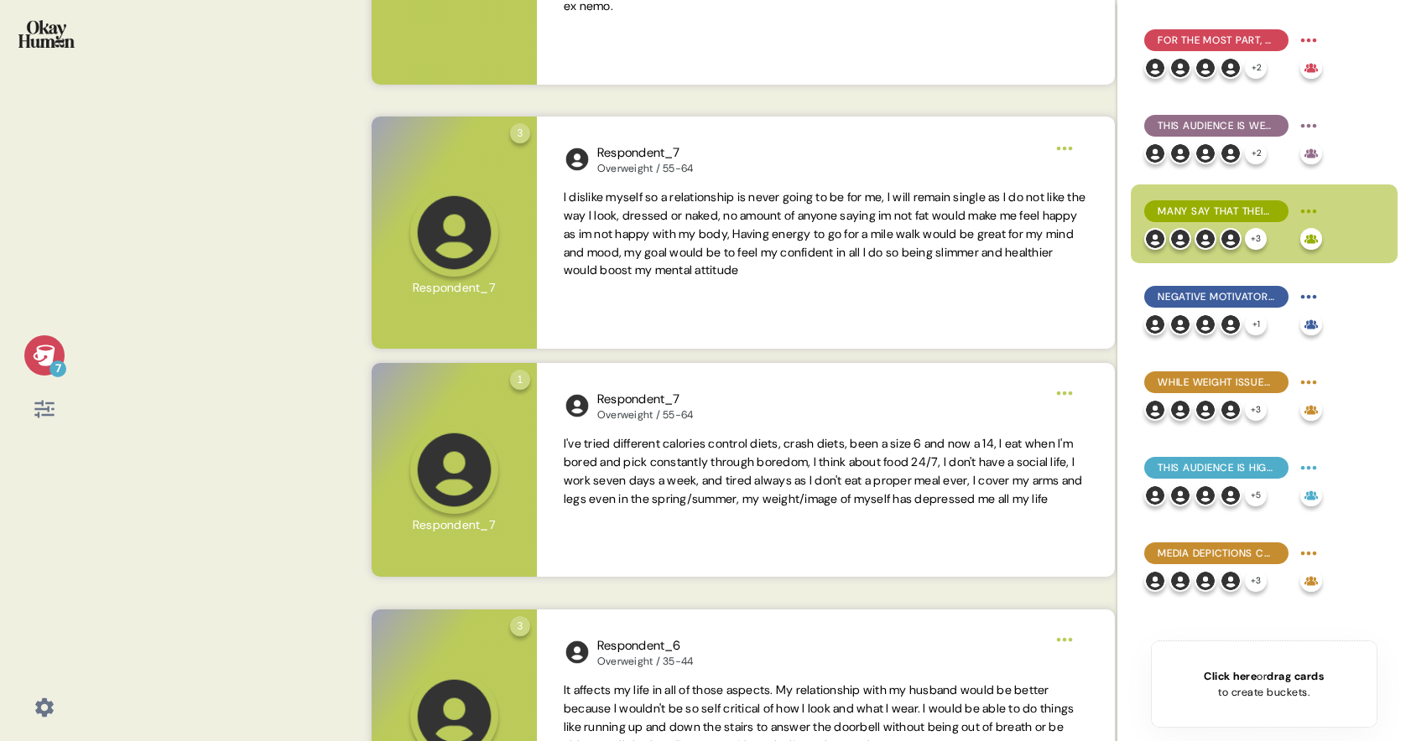
scroll to position [859, 0]
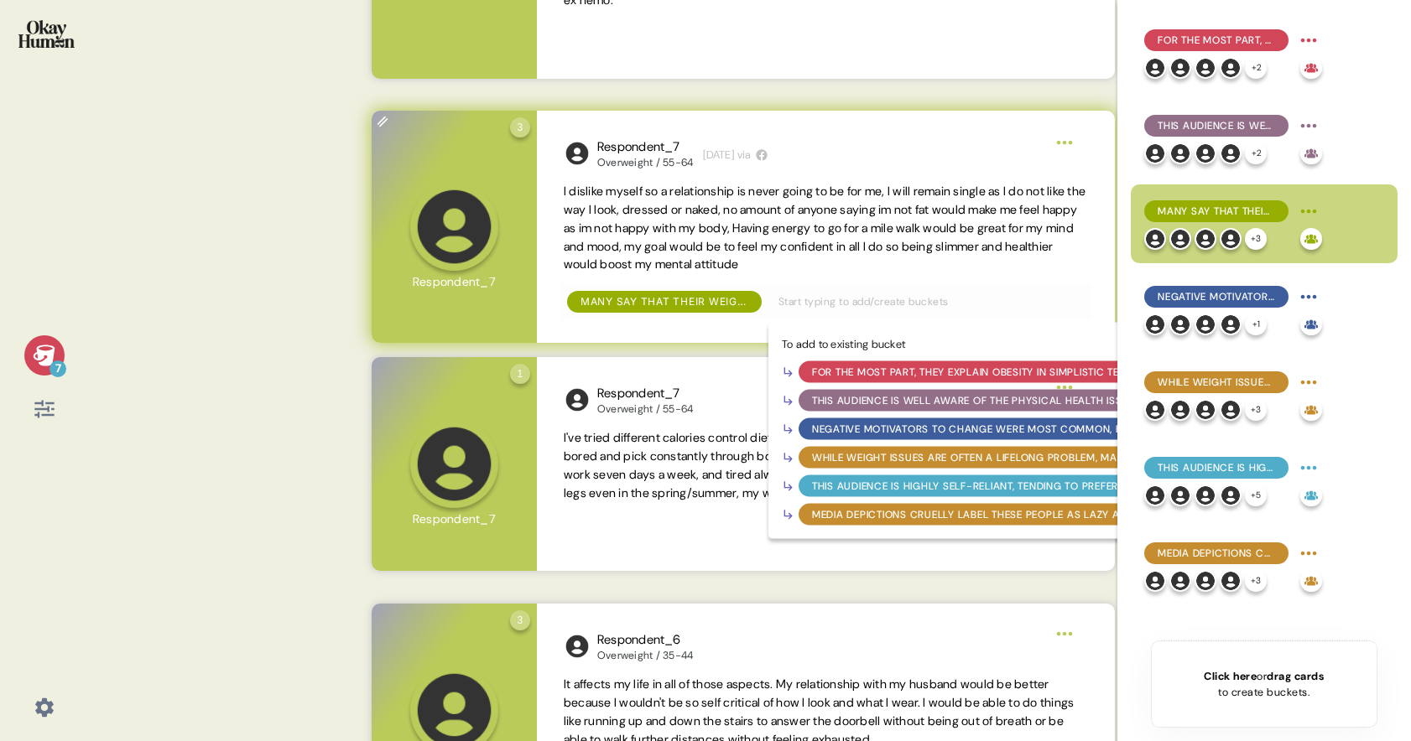
click at [966, 311] on input "text" at bounding box center [926, 302] width 316 height 18
click at [562, 344] on div "Respondent_7 Overweight / 55-64 1 week ago via I dislike myself so a relationsh…" at bounding box center [826, 227] width 578 height 233
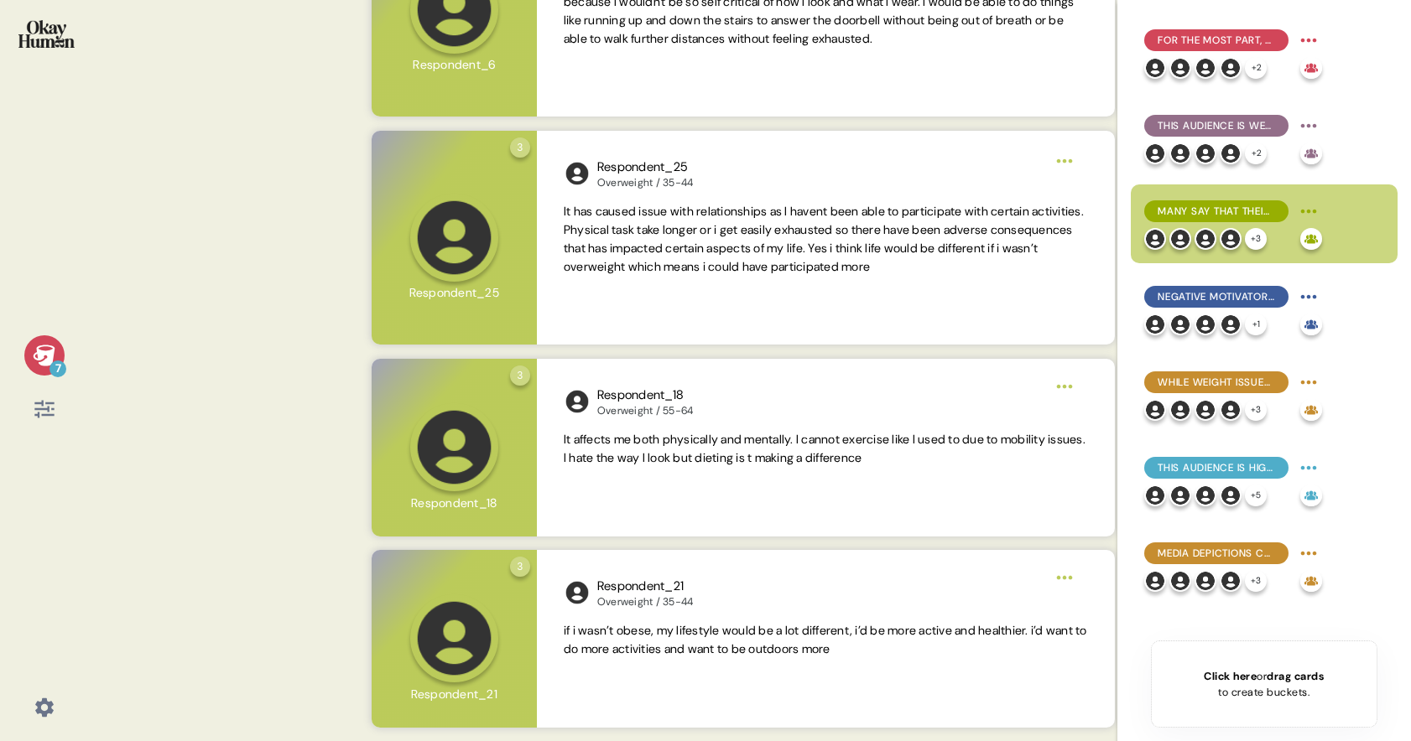
scroll to position [1580, 0]
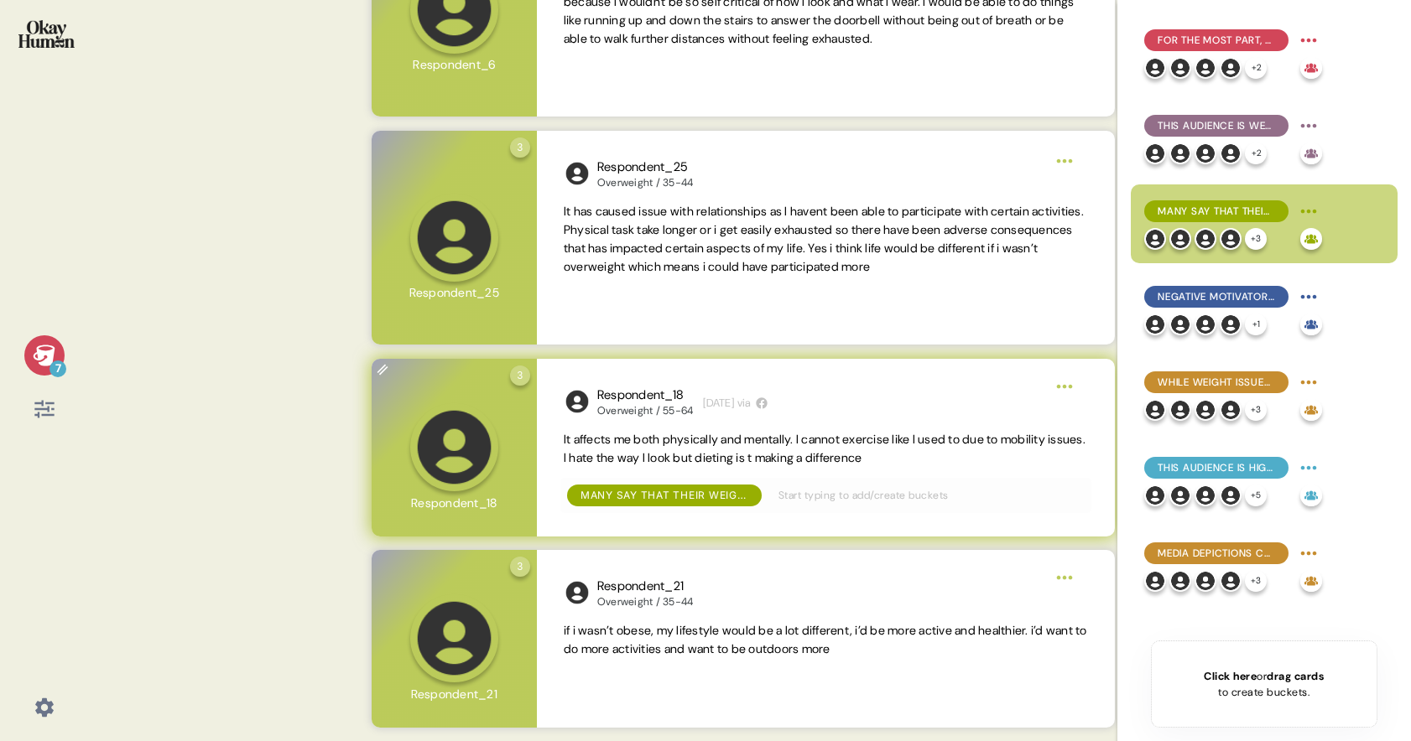
click at [797, 458] on span "It affects me both physically and mentally. I cannot exercise like I used to du…" at bounding box center [825, 449] width 522 height 34
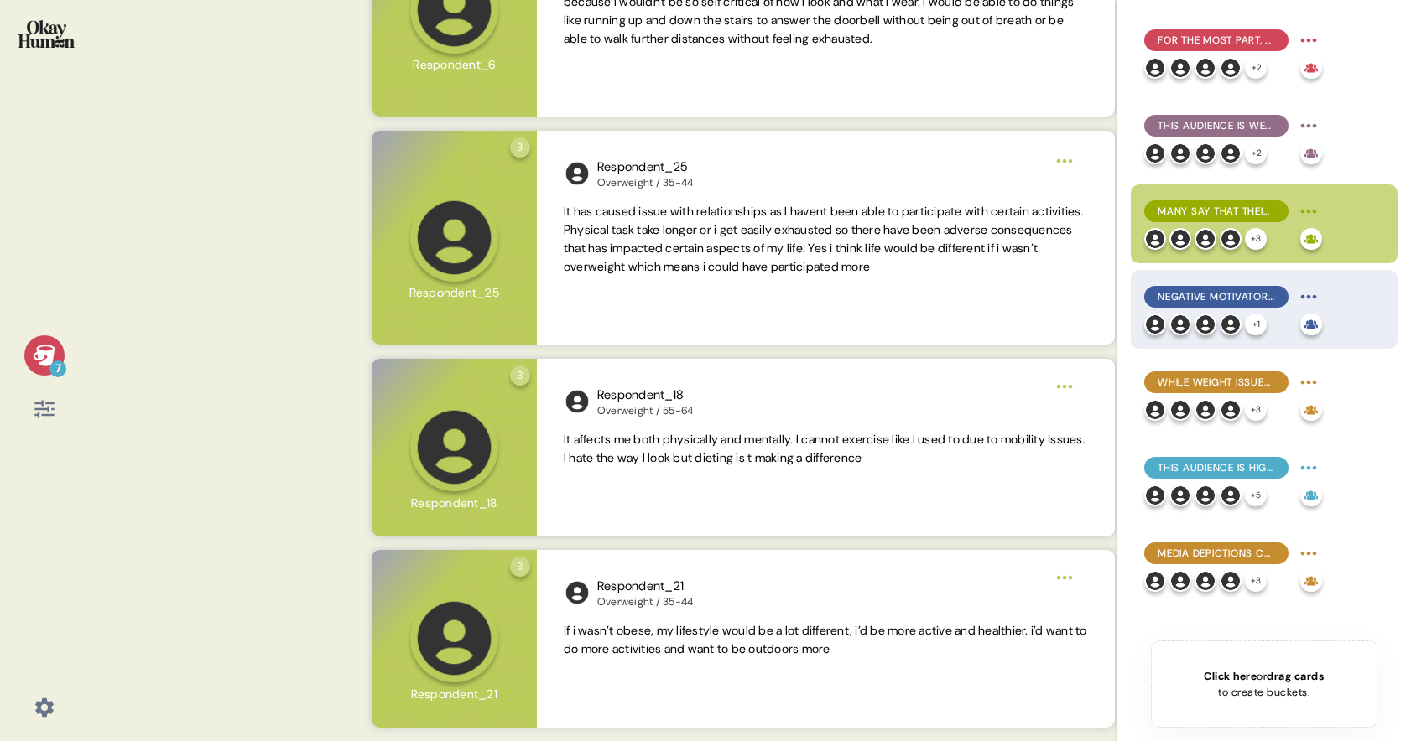
click at [1205, 299] on span "Negative motivators to change were most common, but healthy connections with ot…" at bounding box center [1215, 296] width 117 height 15
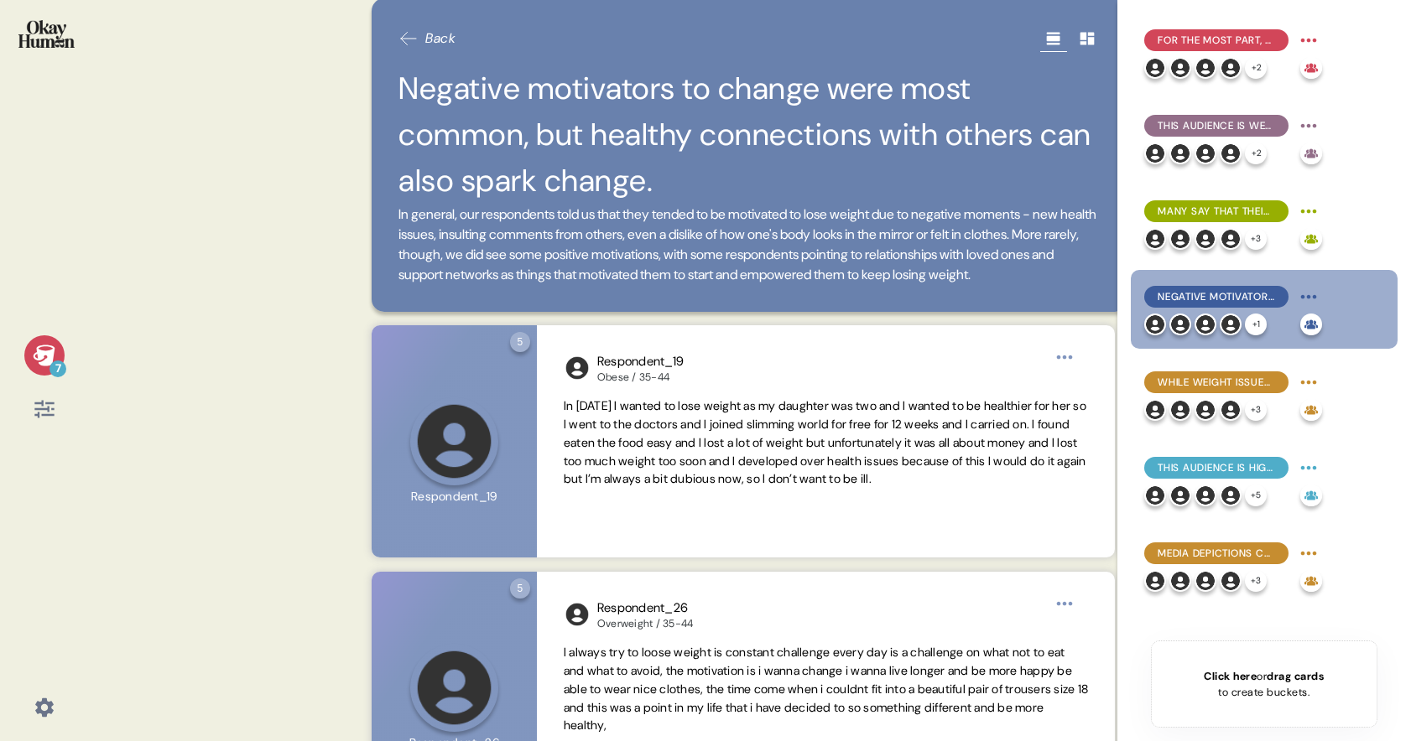
scroll to position [0, 0]
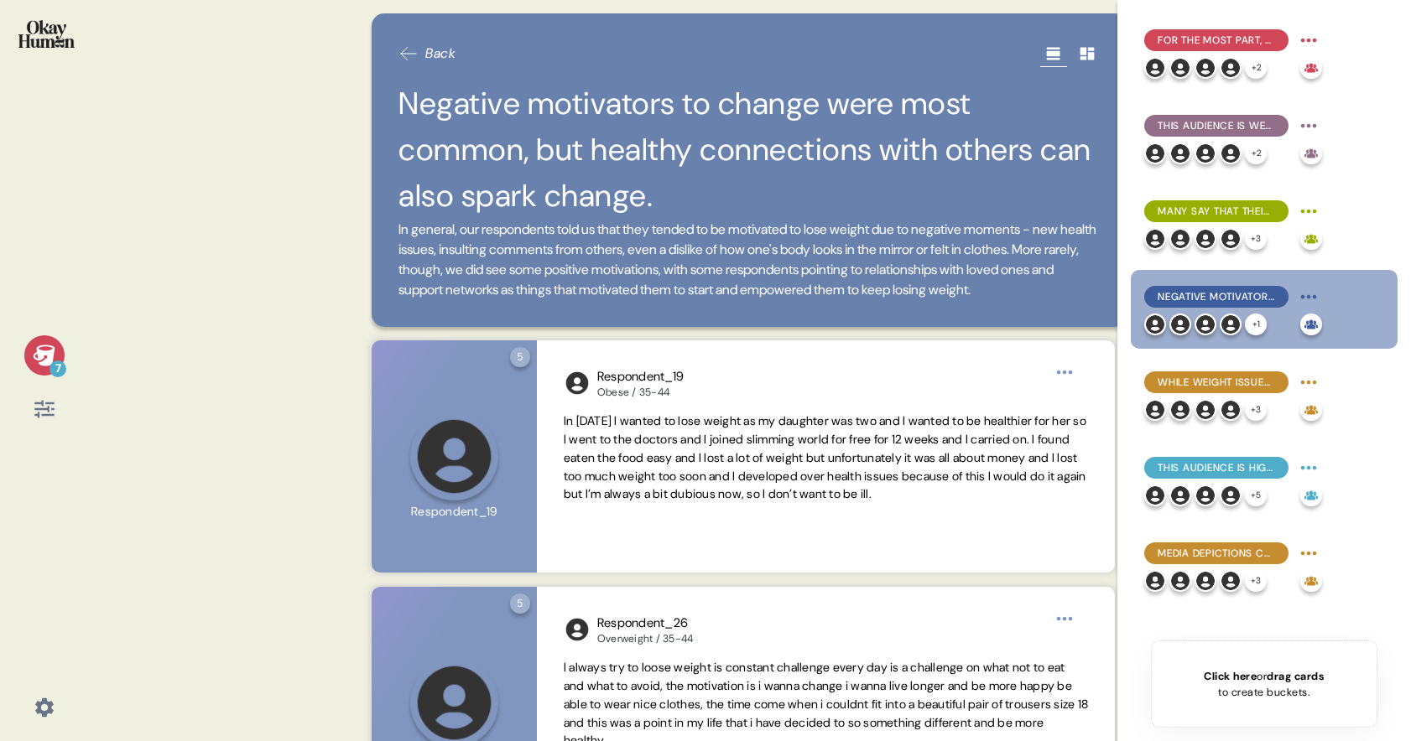
click at [431, 49] on span "Back" at bounding box center [440, 54] width 30 height 20
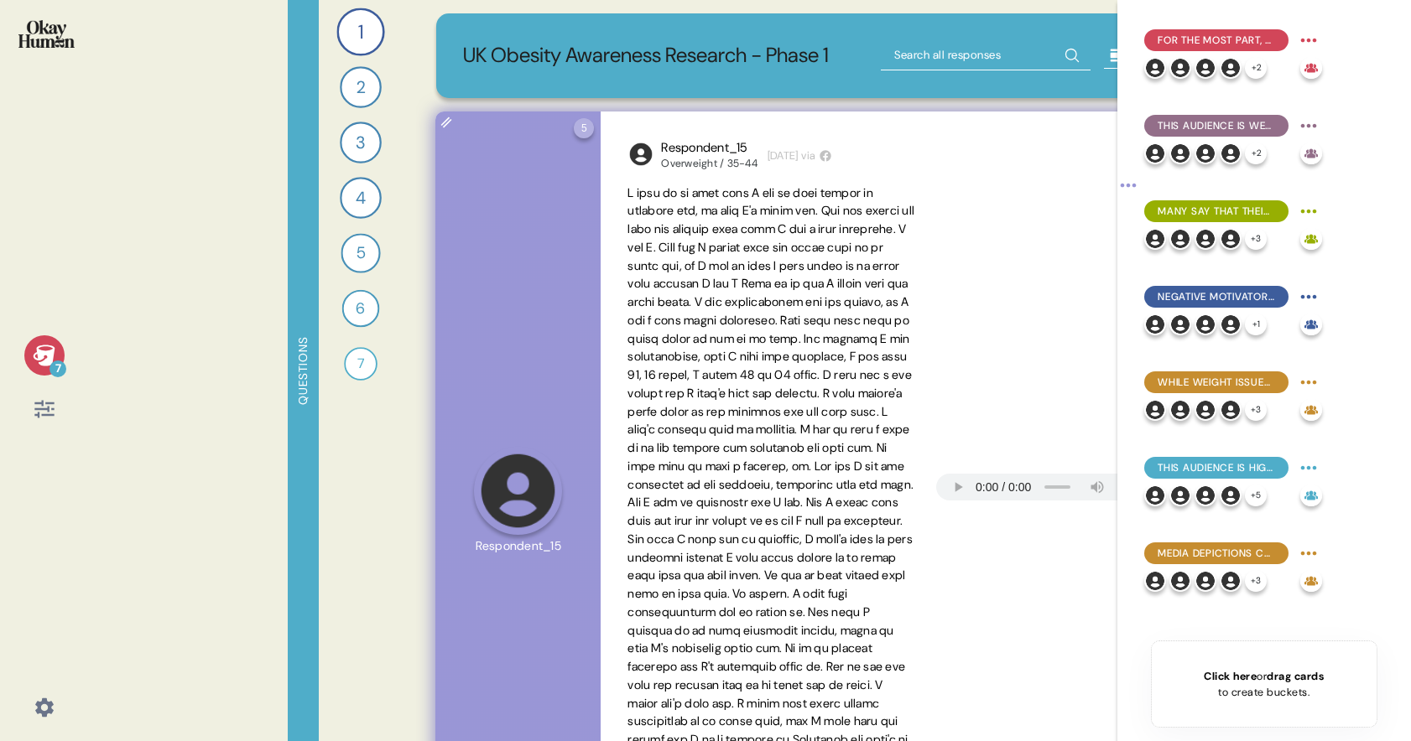
click at [723, 326] on span at bounding box center [770, 493] width 287 height 617
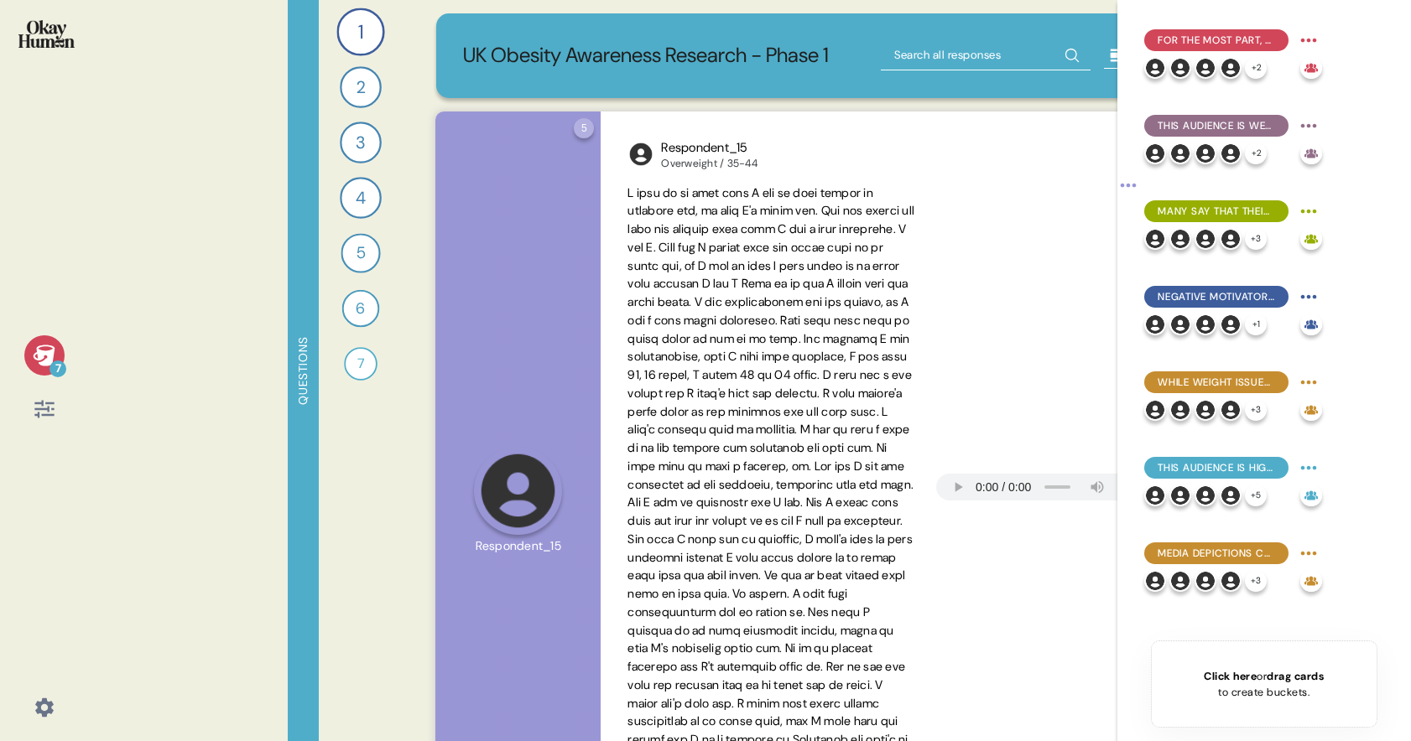
click at [367, 83] on div "2" at bounding box center [361, 87] width 42 height 42
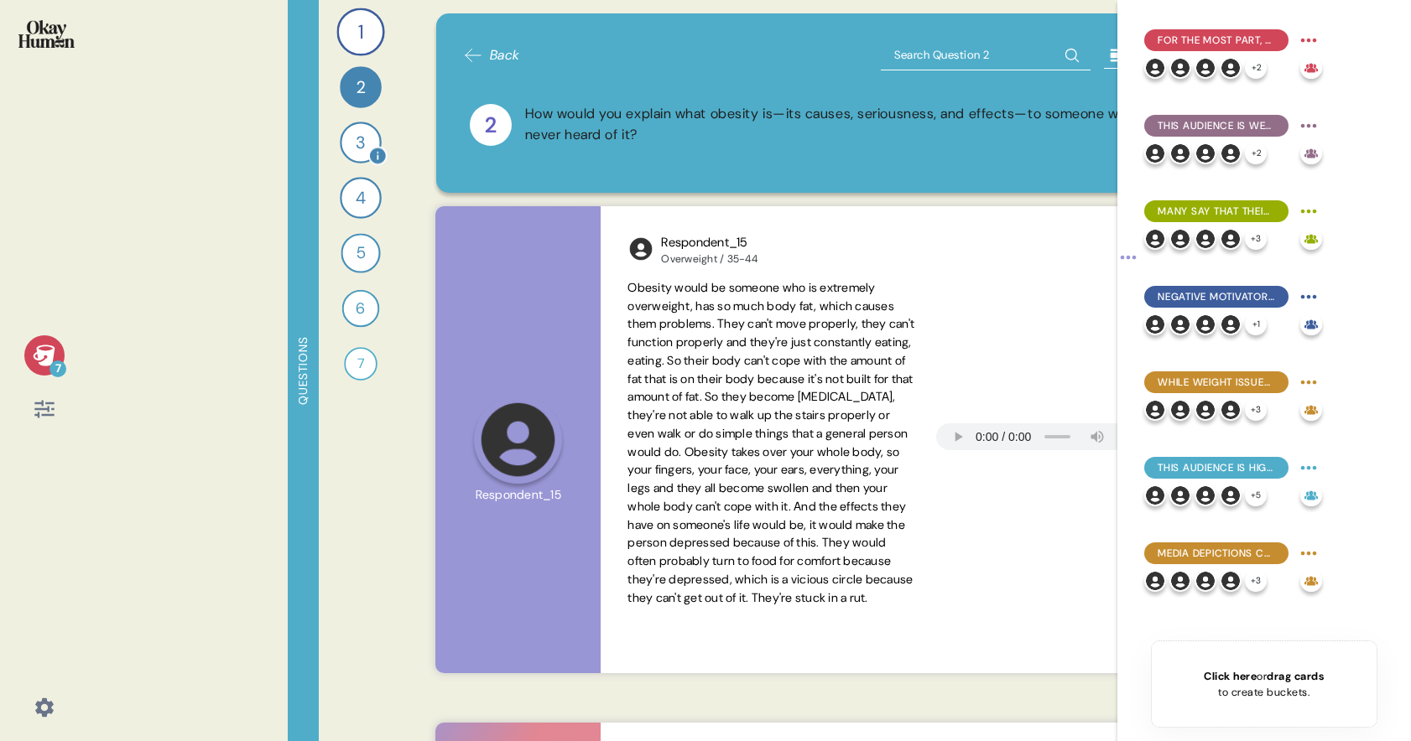
click at [347, 140] on div "3" at bounding box center [361, 143] width 42 height 42
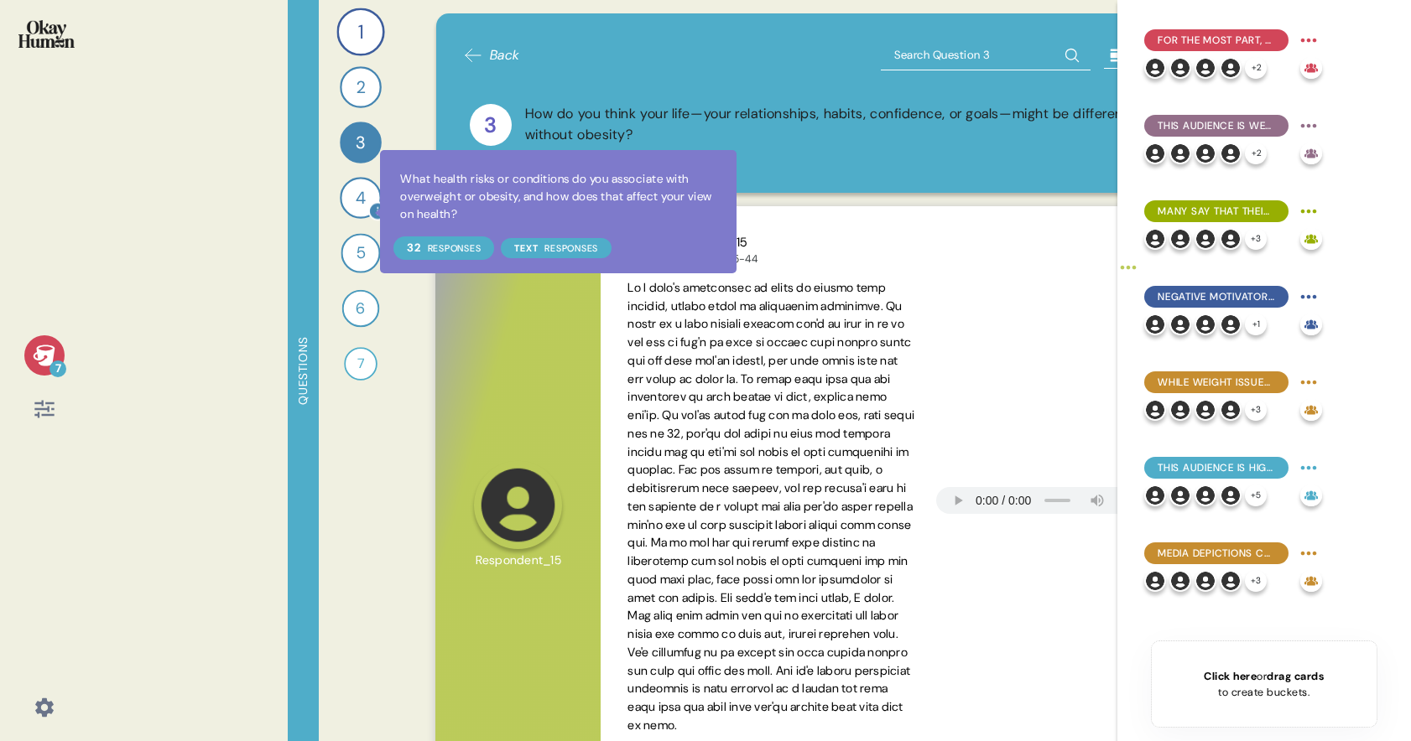
click at [369, 212] on icon at bounding box center [377, 211] width 19 height 19
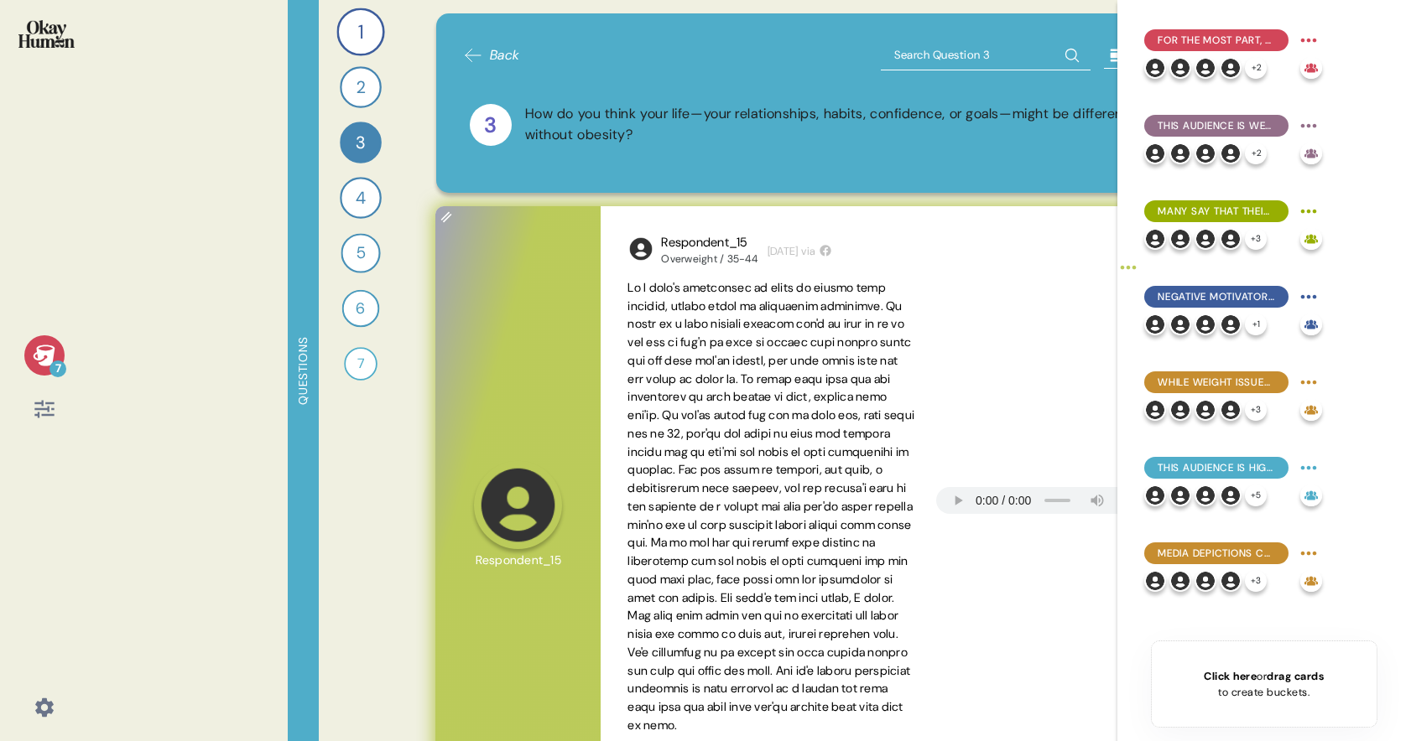
click at [880, 384] on span at bounding box center [770, 506] width 287 height 453
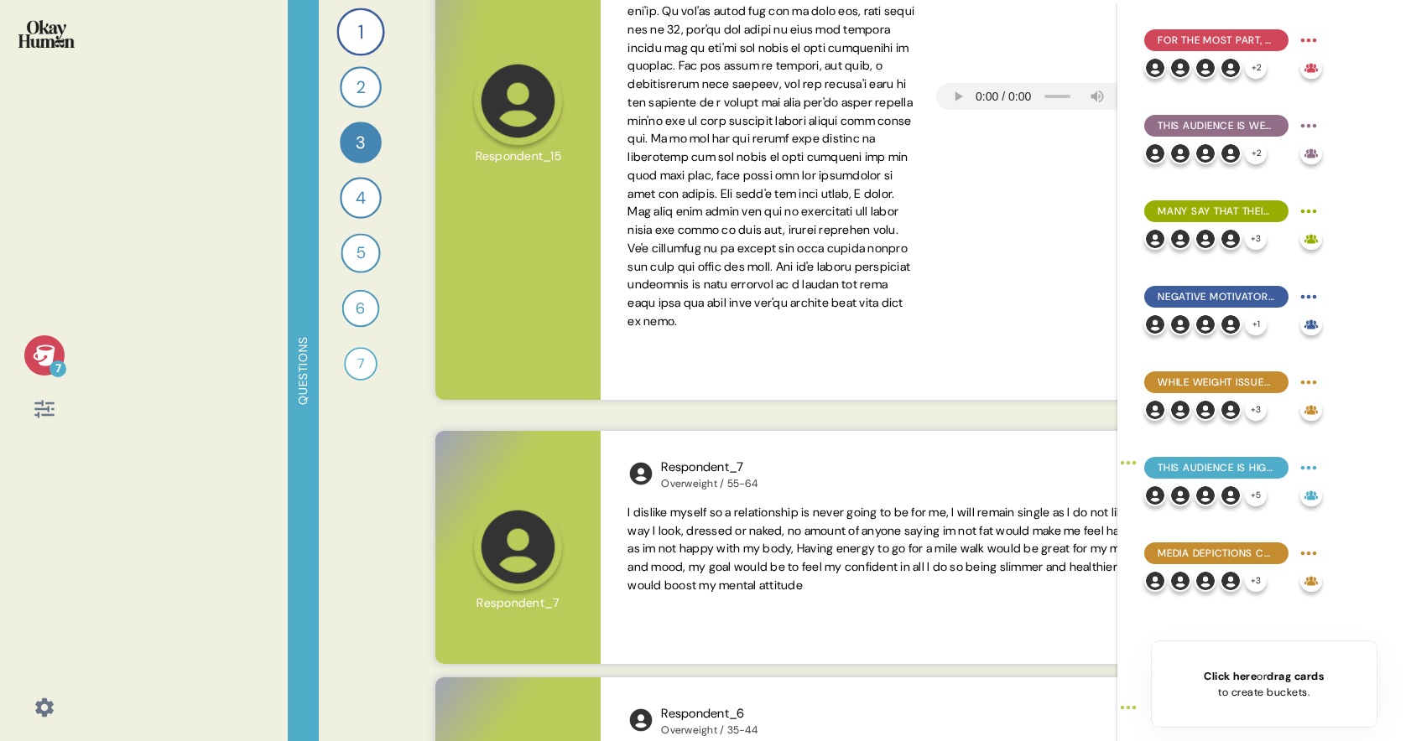
scroll to position [84, 0]
